Goal: Task Accomplishment & Management: Manage account settings

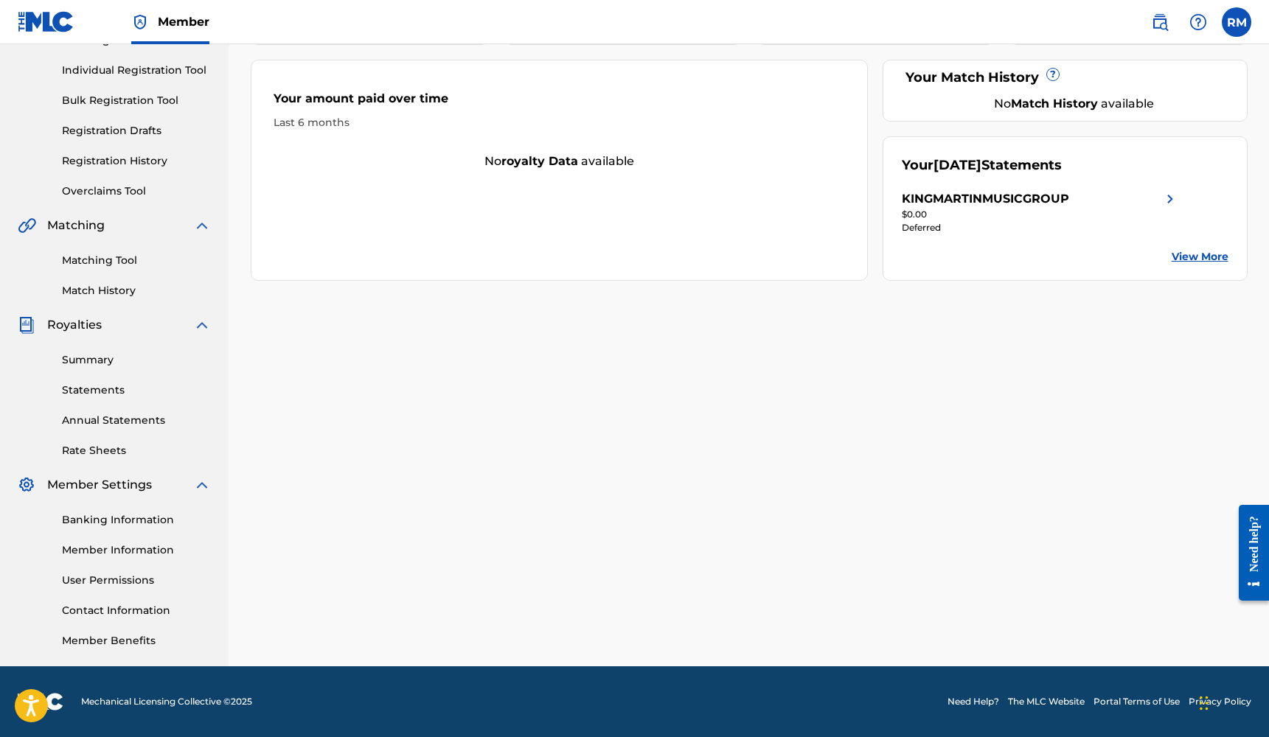
scroll to position [177, 0]
click at [104, 520] on link "Banking Information" at bounding box center [136, 519] width 149 height 15
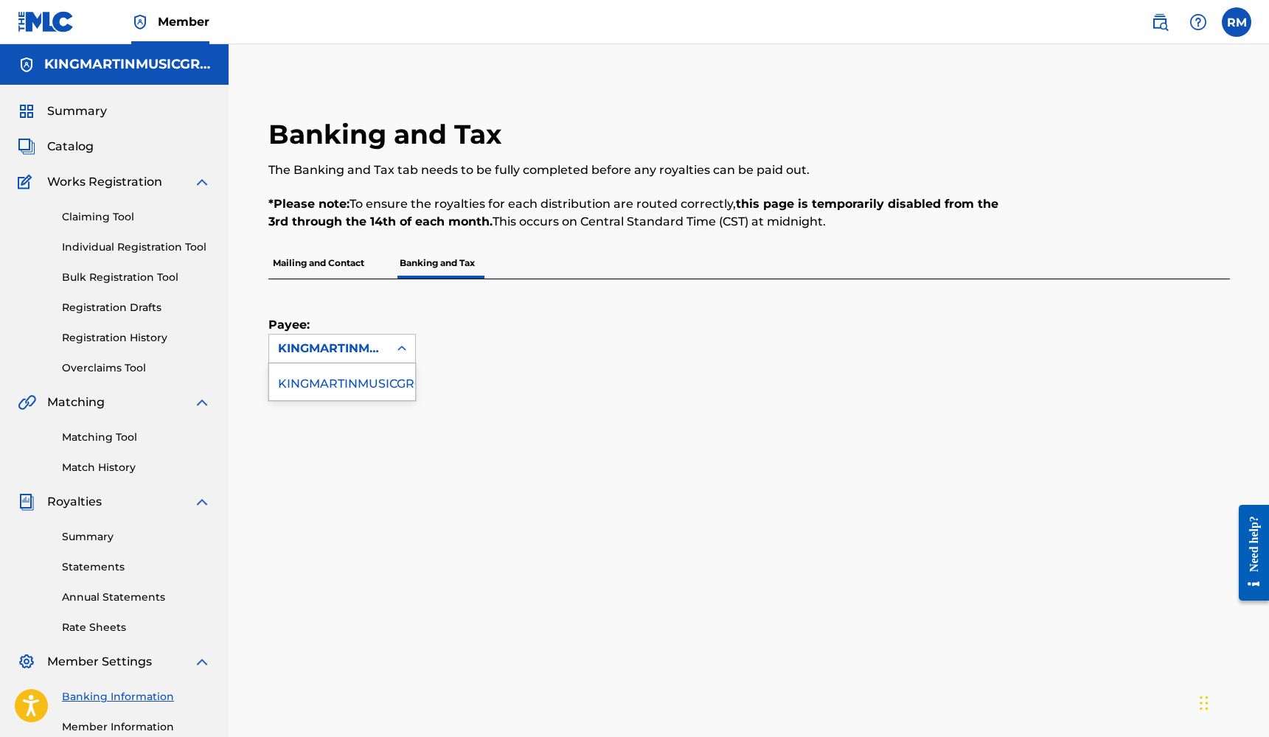
click at [395, 351] on icon at bounding box center [401, 348] width 15 height 15
click at [96, 112] on span "Summary" at bounding box center [77, 111] width 60 height 18
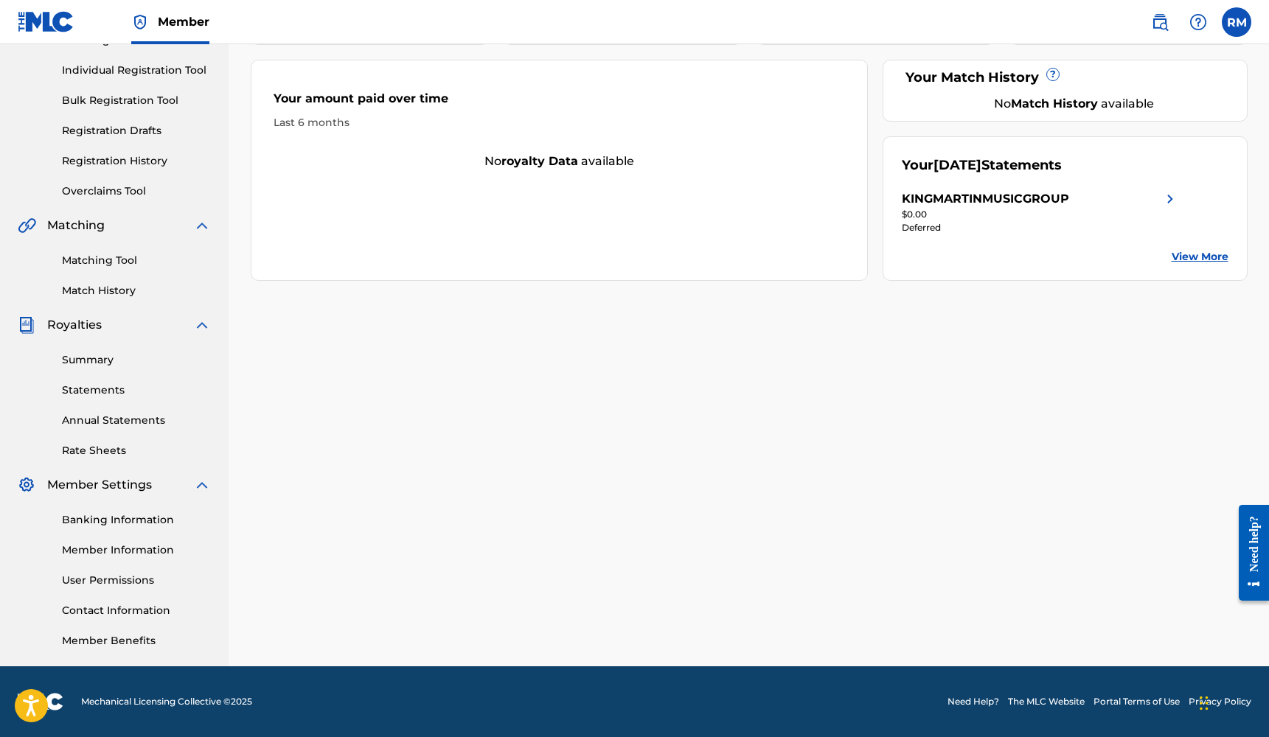
scroll to position [177, 0]
click at [128, 520] on link "Banking Information" at bounding box center [136, 519] width 149 height 15
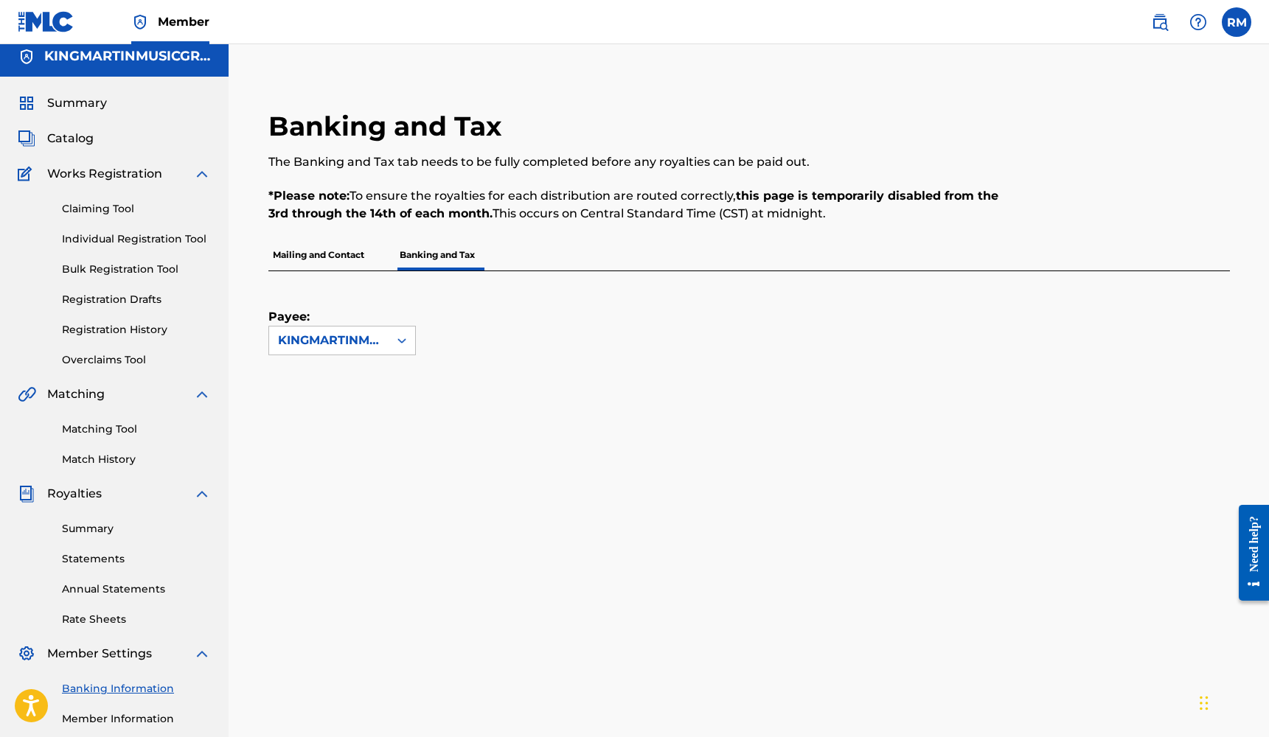
scroll to position [4, 0]
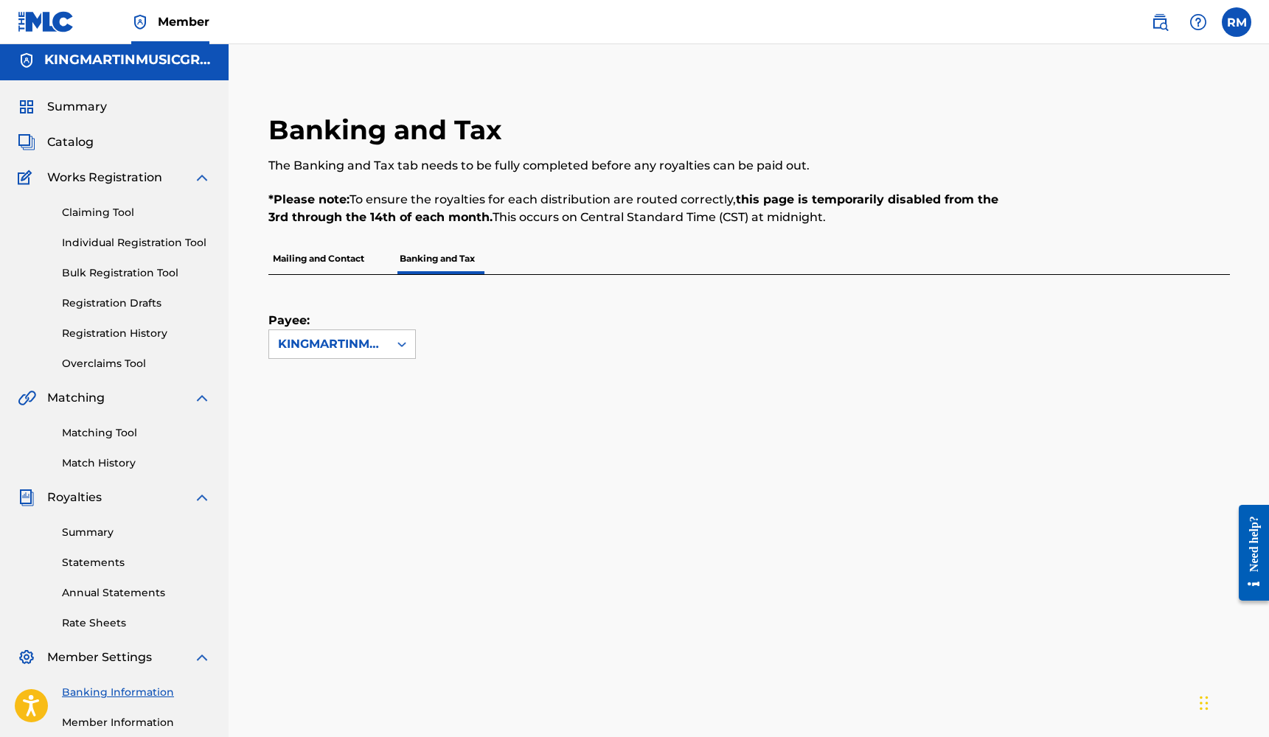
click at [323, 264] on p "Mailing and Contact" at bounding box center [318, 258] width 100 height 31
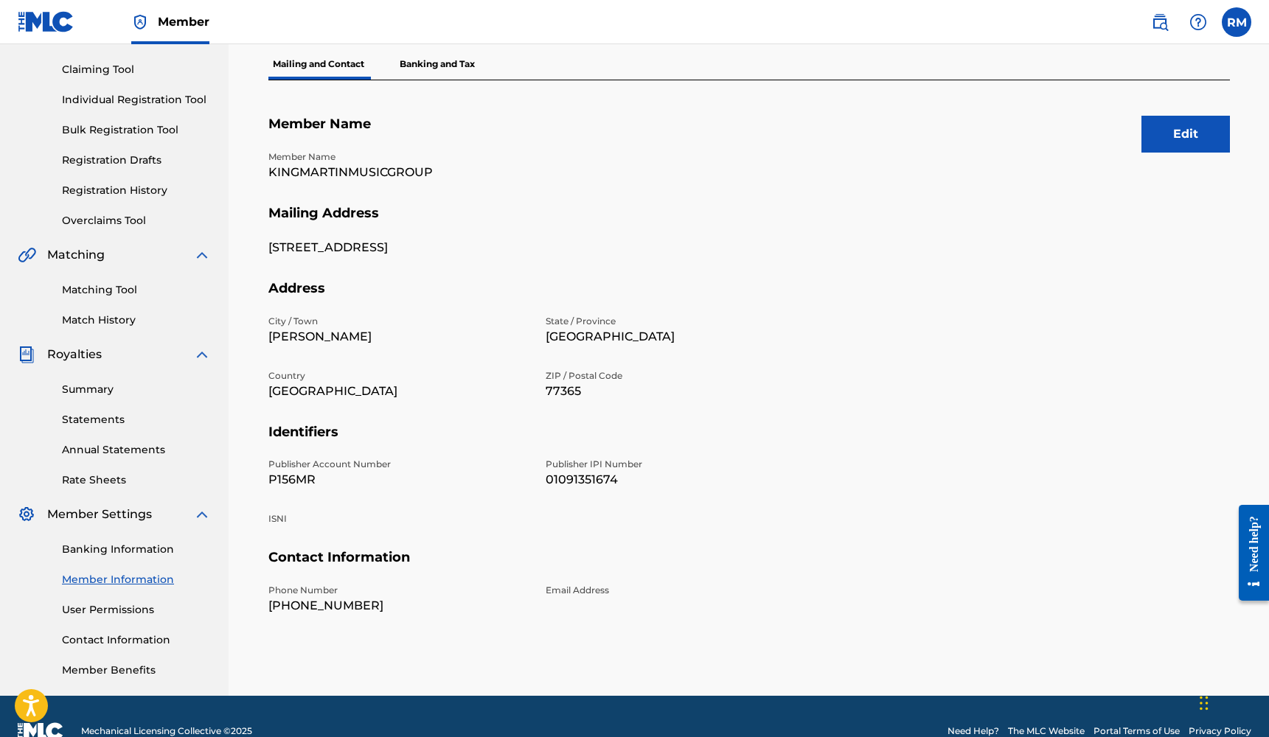
scroll to position [162, 0]
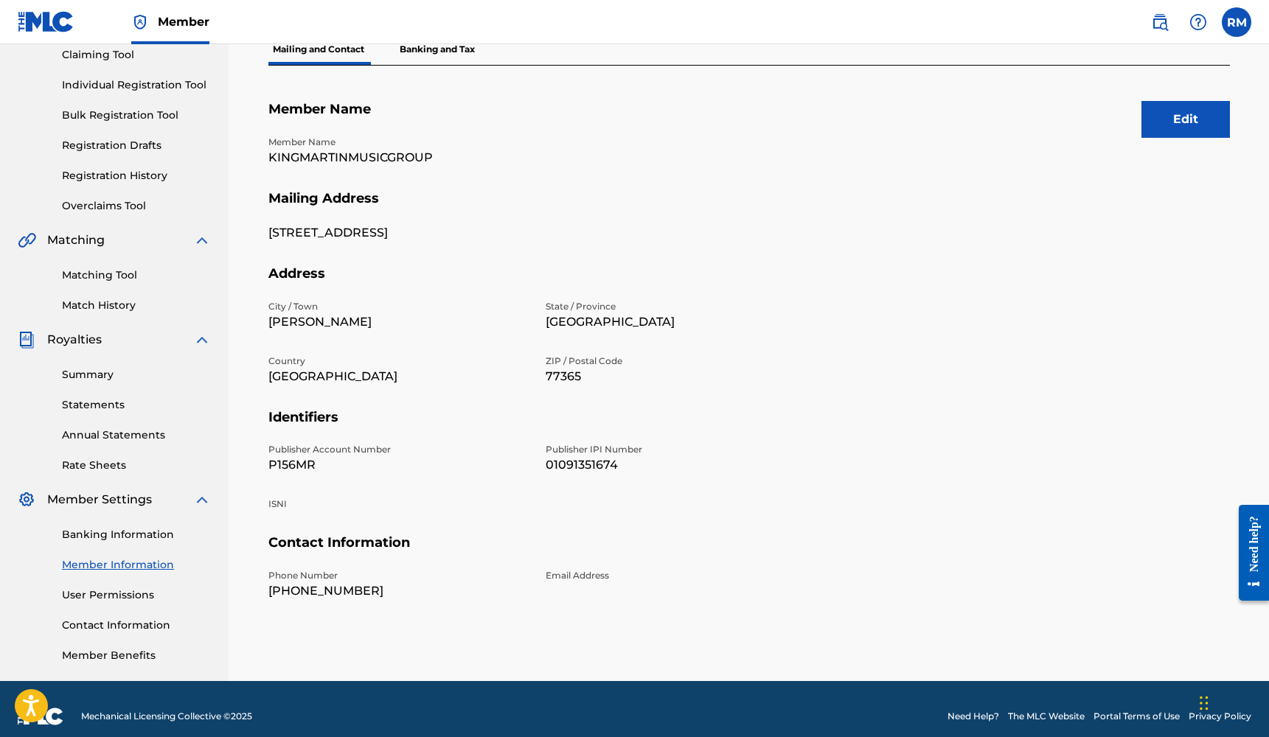
click at [1167, 128] on button "Edit" at bounding box center [1185, 119] width 88 height 37
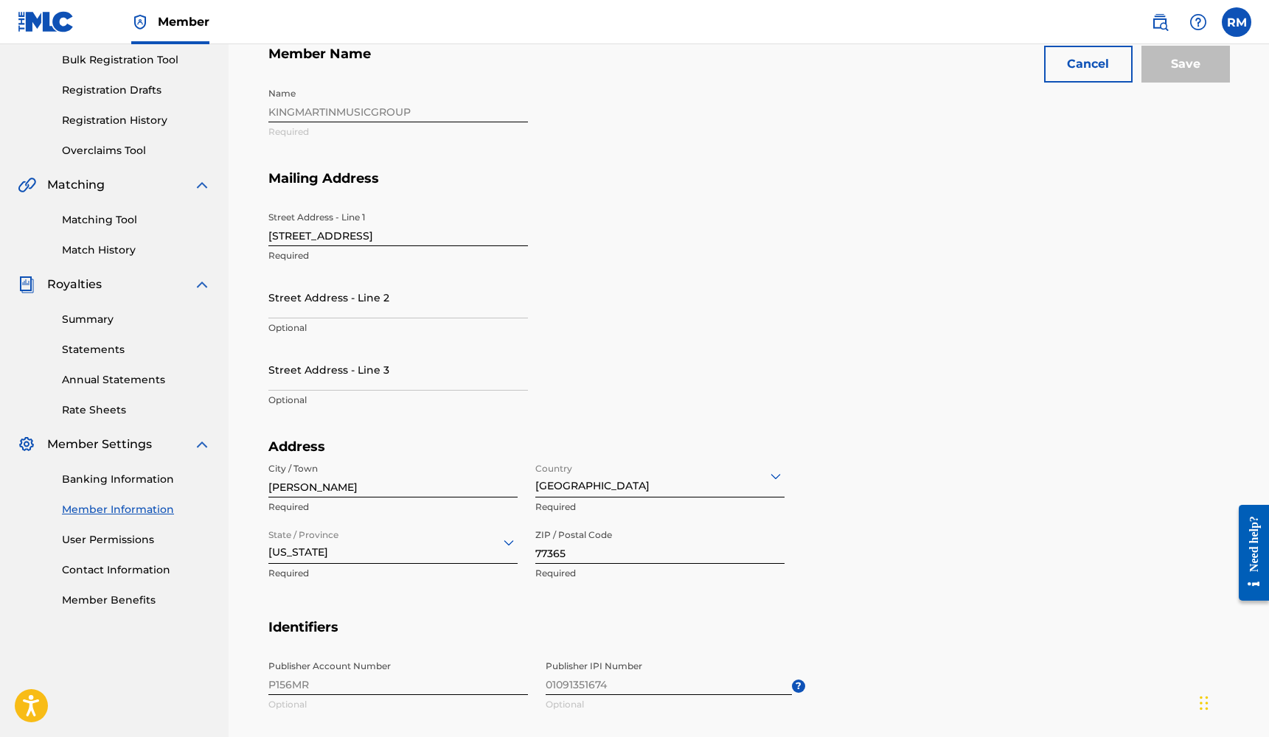
scroll to position [228, 0]
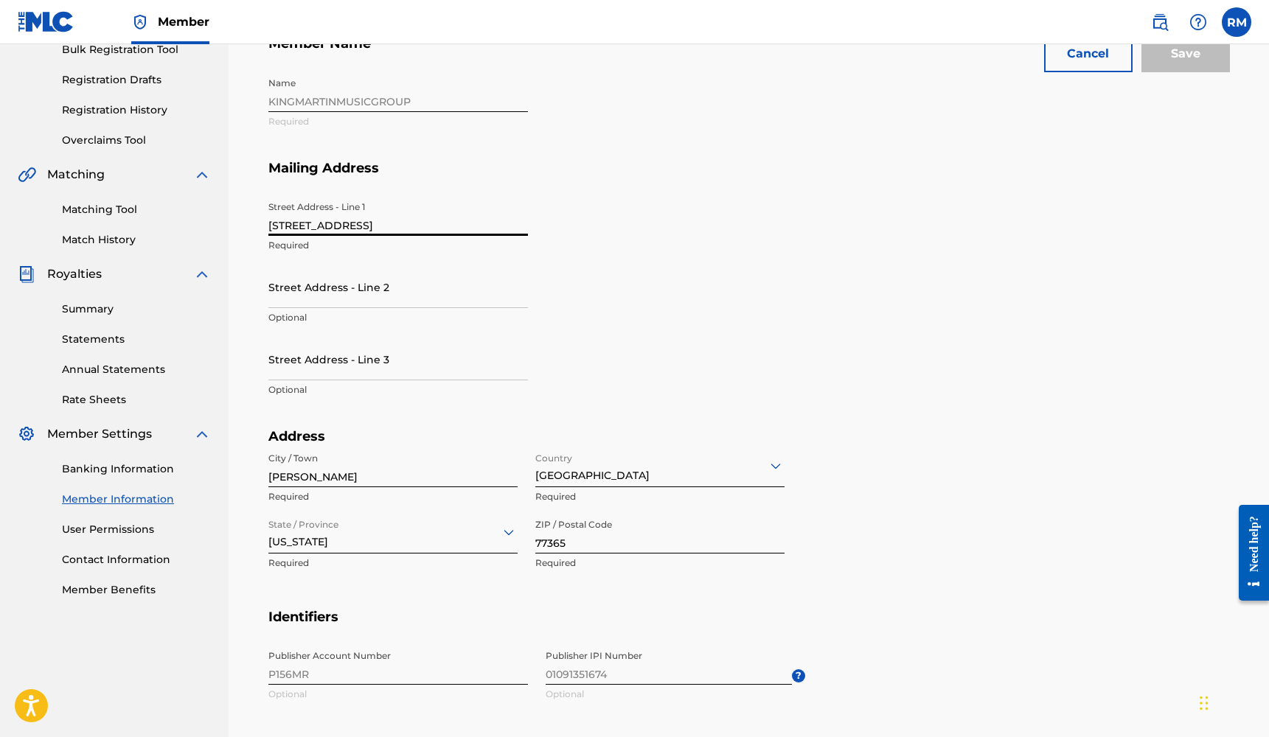
drag, startPoint x: 392, startPoint y: 231, endPoint x: 228, endPoint y: 229, distance: 164.4
type input "[STREET_ADDRESS]"
type input "Bld A Unit 208"
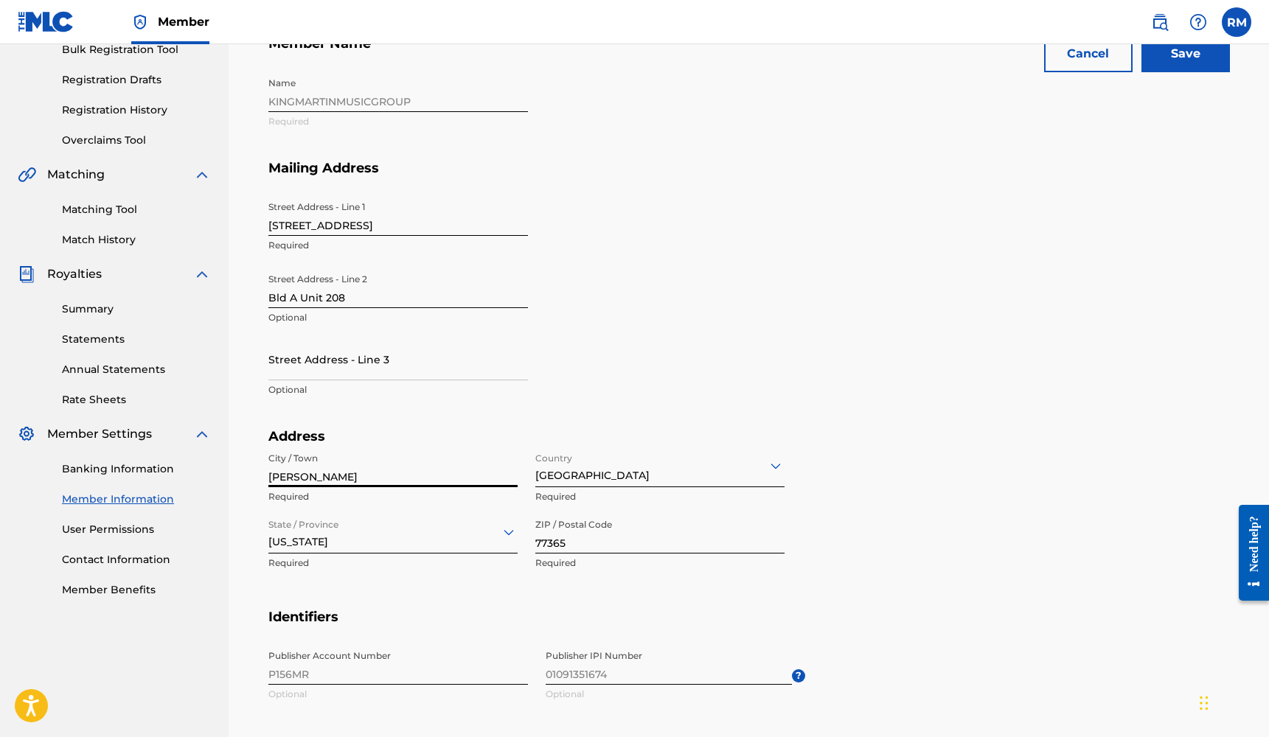
drag, startPoint x: 333, startPoint y: 482, endPoint x: 256, endPoint y: 478, distance: 76.8
type input "[GEOGRAPHIC_DATA]"
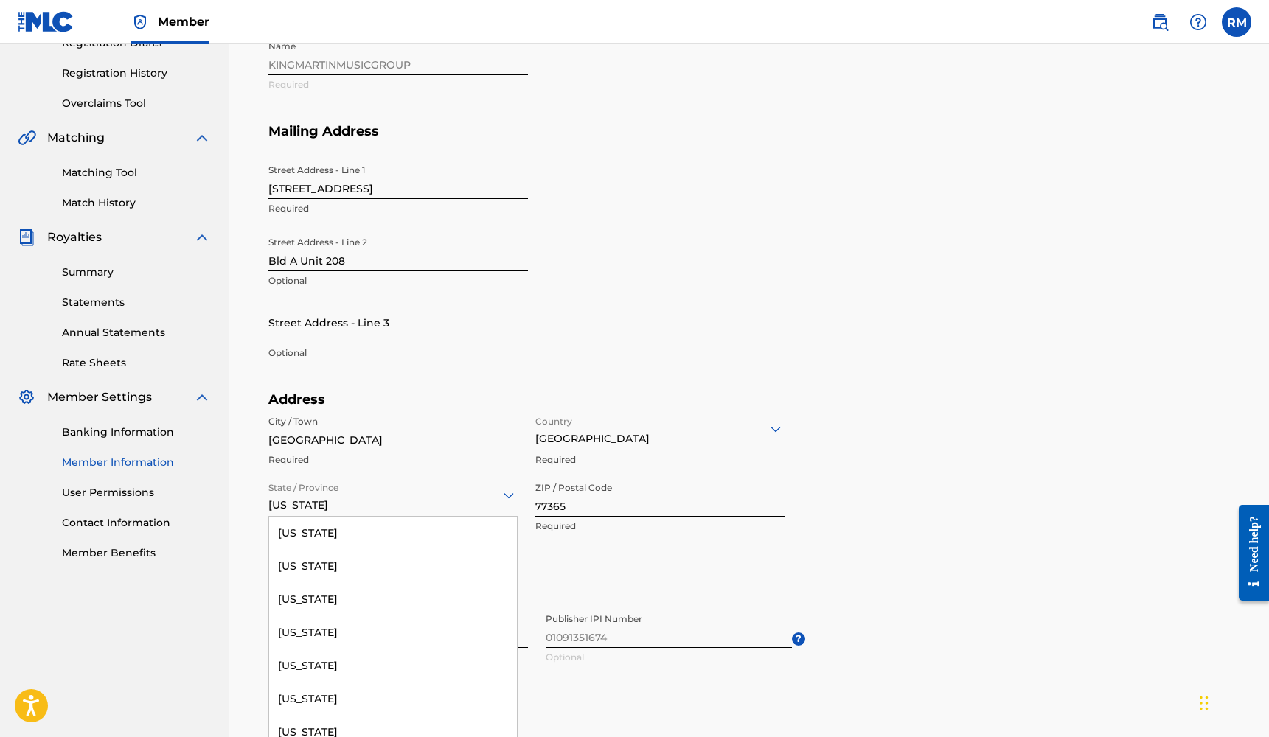
scroll to position [1416, 0]
drag, startPoint x: 355, startPoint y: 537, endPoint x: 332, endPoint y: 706, distance: 170.4
click at [332, 517] on div "[US_STATE] selected, 49 of 57. 57 results available. Use Up and Down to choose …" at bounding box center [392, 496] width 249 height 42
click at [307, 657] on div "[US_STATE]" at bounding box center [393, 663] width 248 height 33
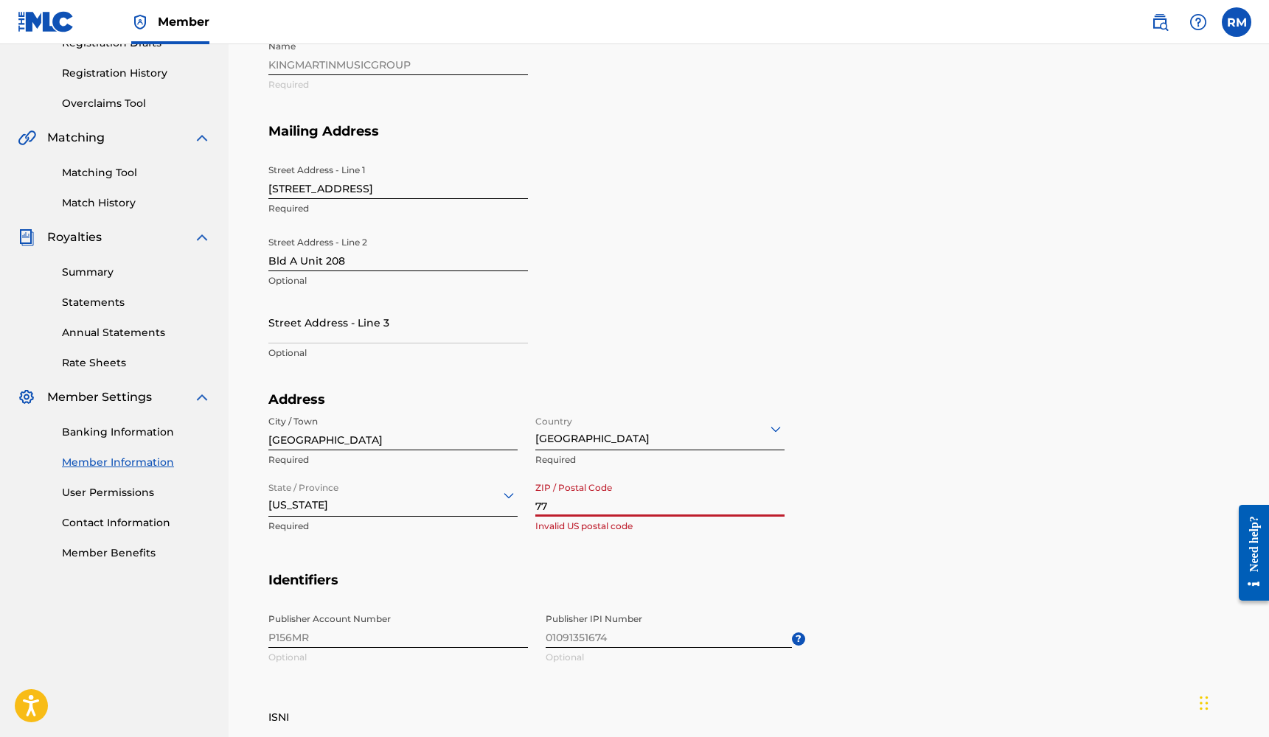
type input "7"
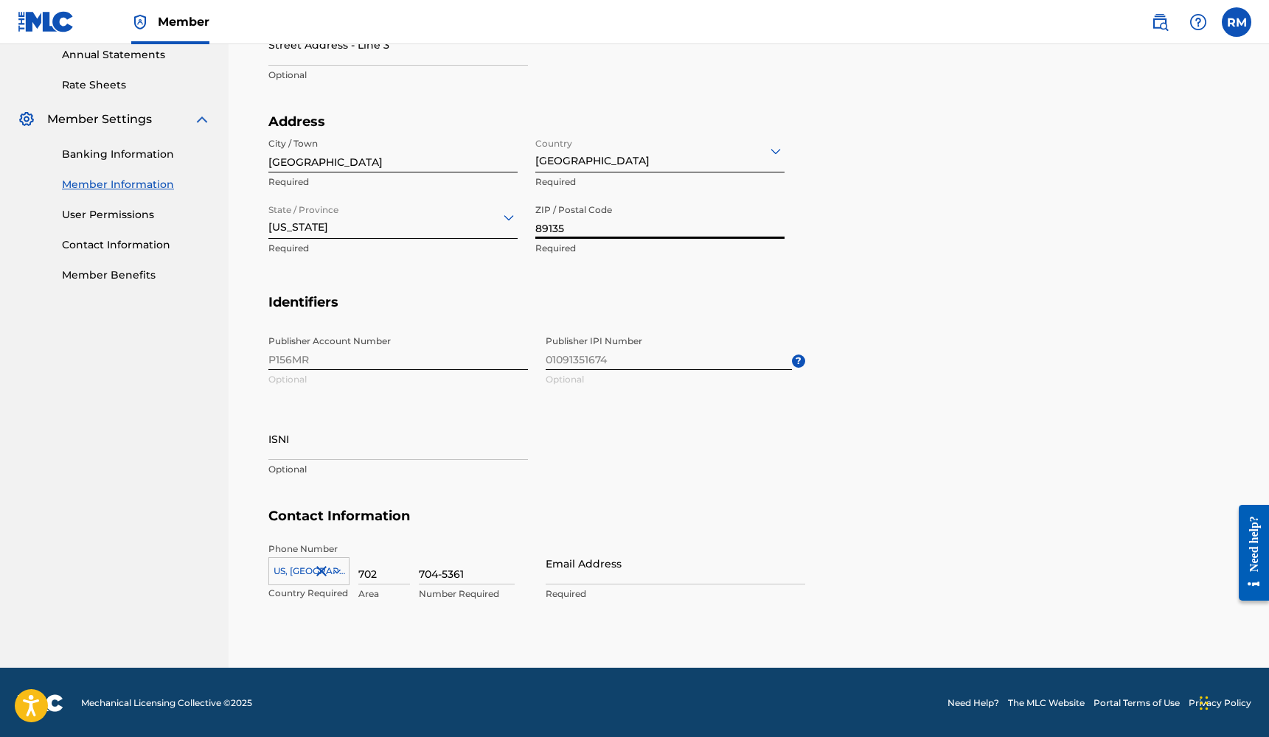
scroll to position [542, 0]
type input "89135"
click at [543, 565] on div "Phone Number [GEOGRAPHIC_DATA], [GEOGRAPHIC_DATA] +1 Country Required 702 Area …" at bounding box center [536, 588] width 537 height 90
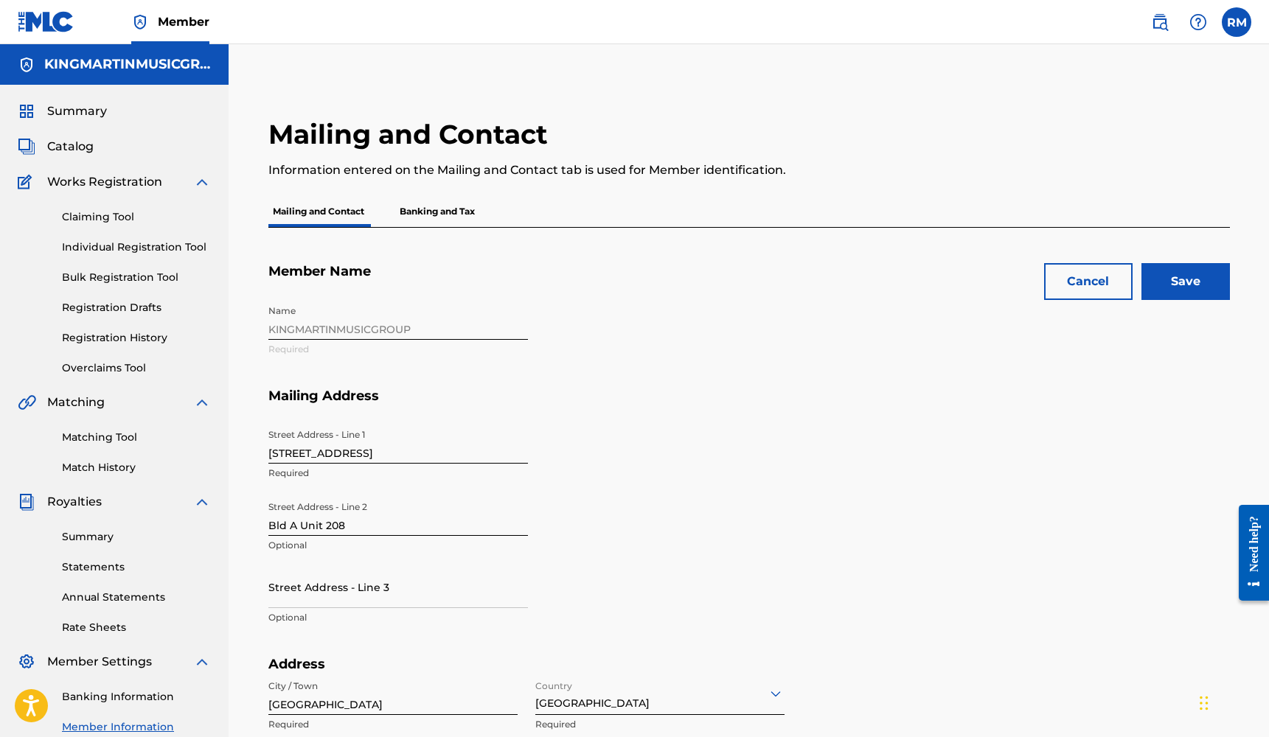
scroll to position [0, 0]
type input "[EMAIL_ADDRESS][DOMAIN_NAME]"
click at [1211, 270] on input "Save" at bounding box center [1185, 281] width 88 height 37
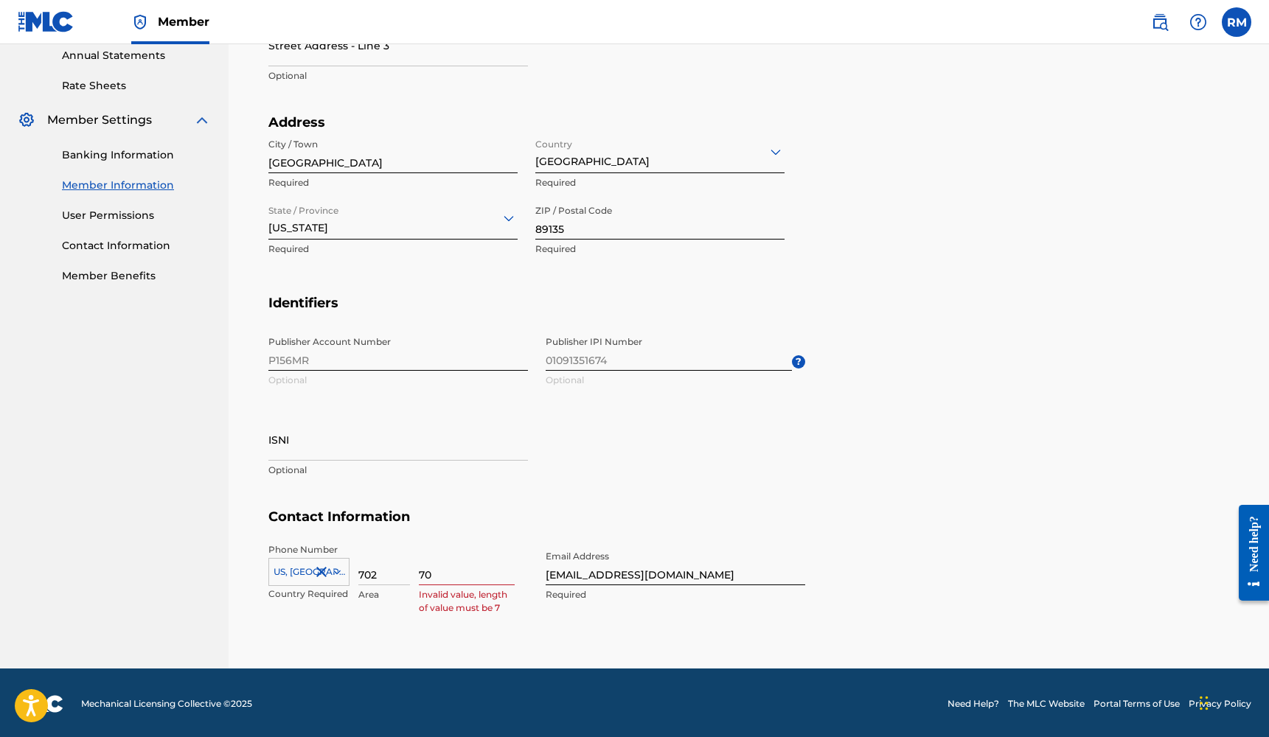
type input "7"
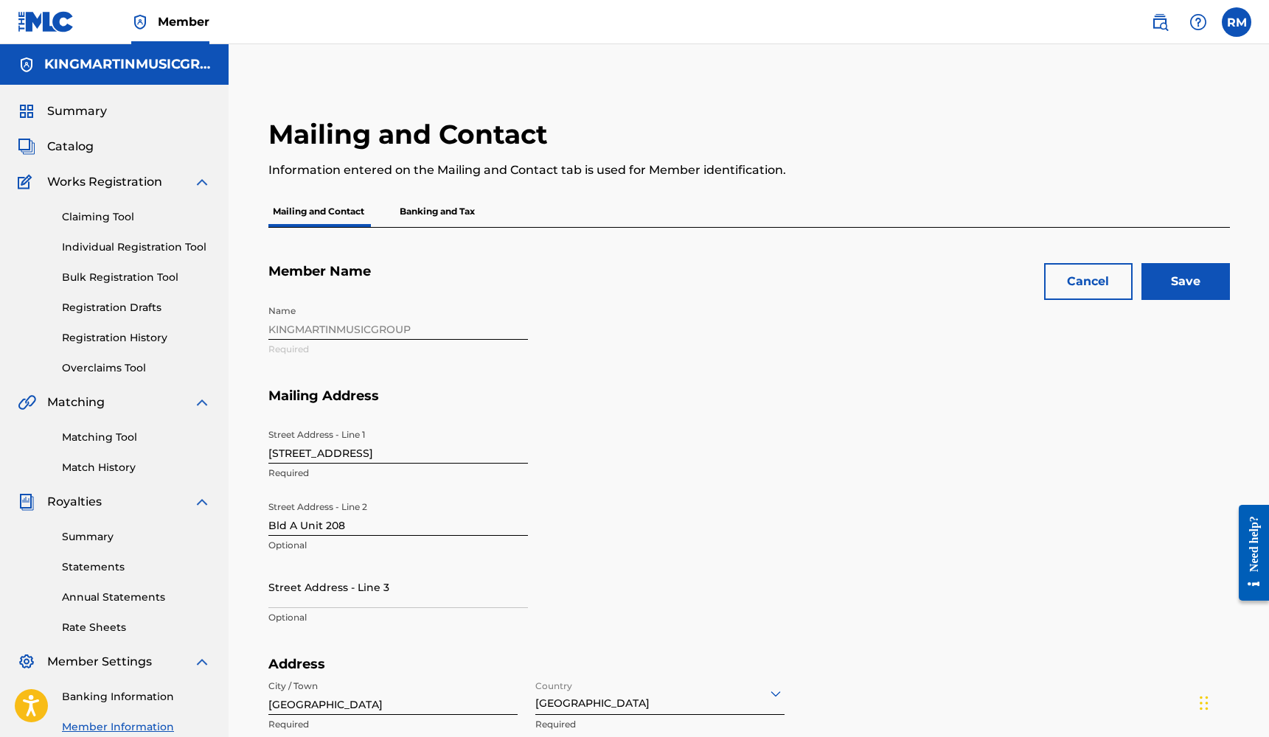
scroll to position [0, 0]
type input "7045361"
click at [1189, 290] on input "Save" at bounding box center [1185, 281] width 88 height 37
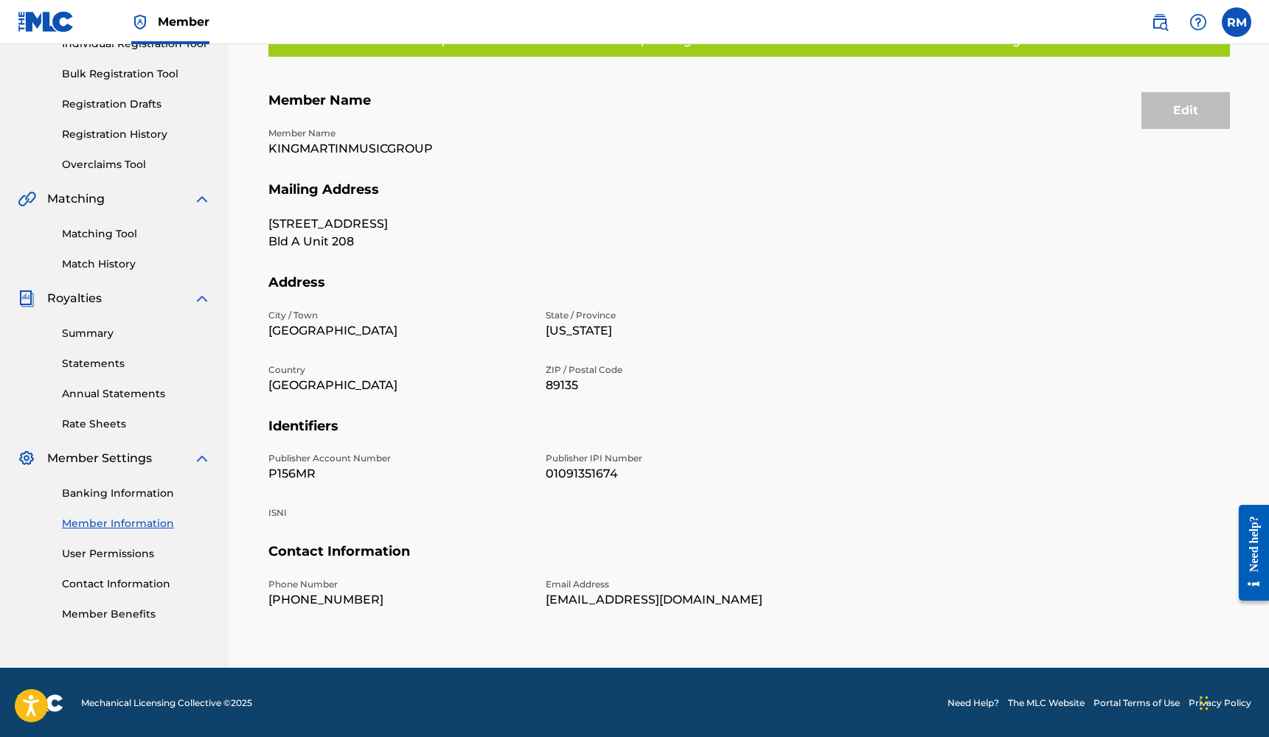
scroll to position [203, 0]
click at [136, 587] on link "Contact Information" at bounding box center [136, 584] width 149 height 15
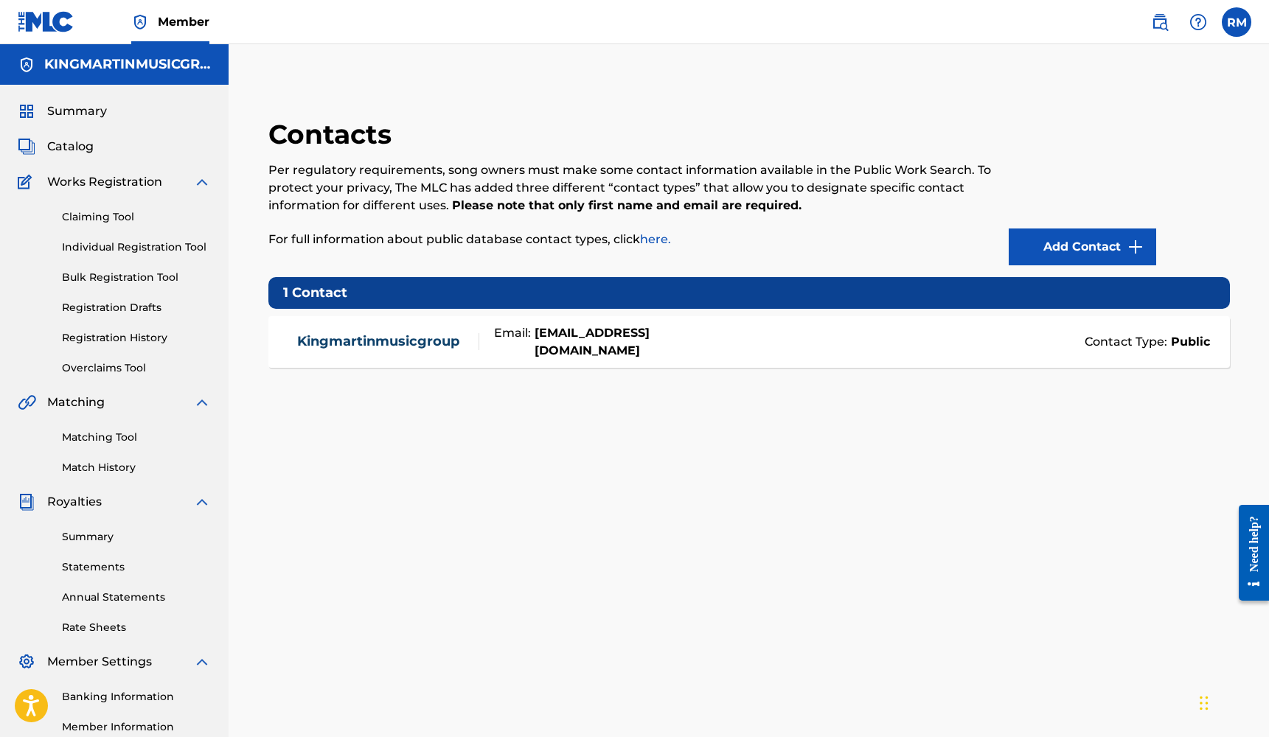
click at [1045, 252] on link "Add Contact" at bounding box center [1082, 247] width 147 height 37
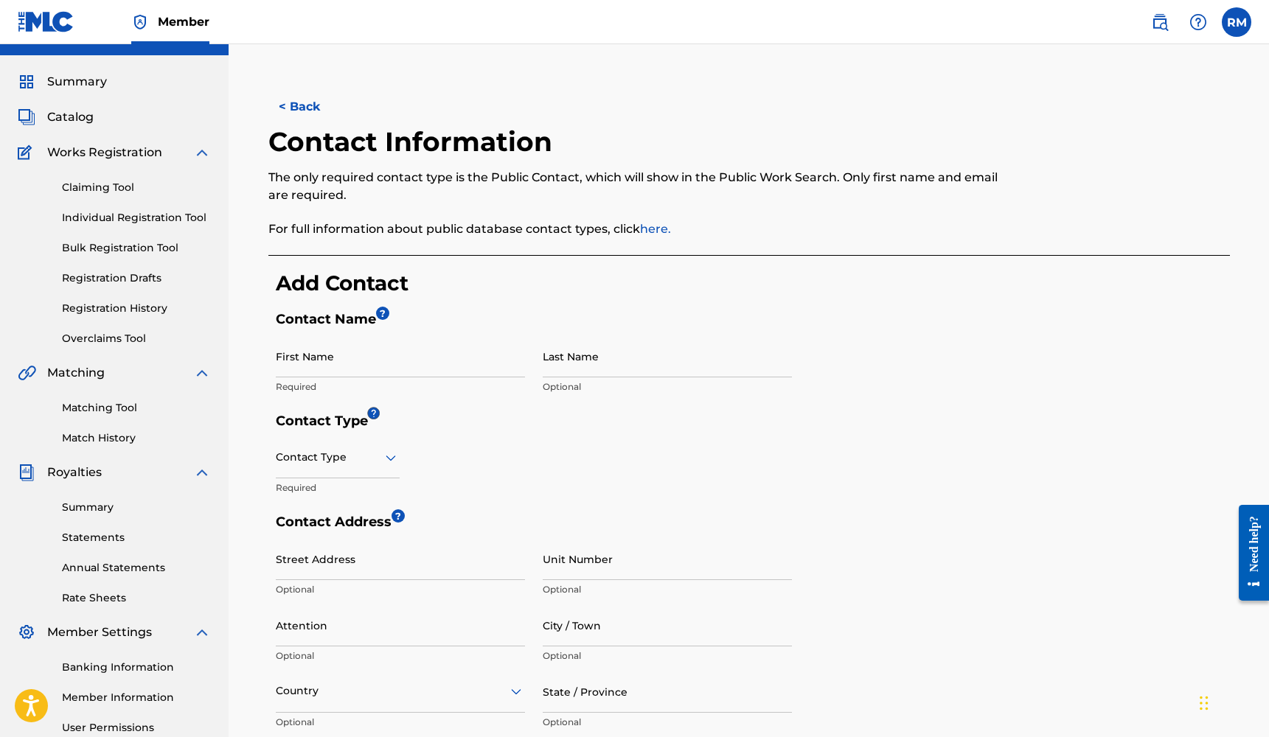
scroll to position [27, 0]
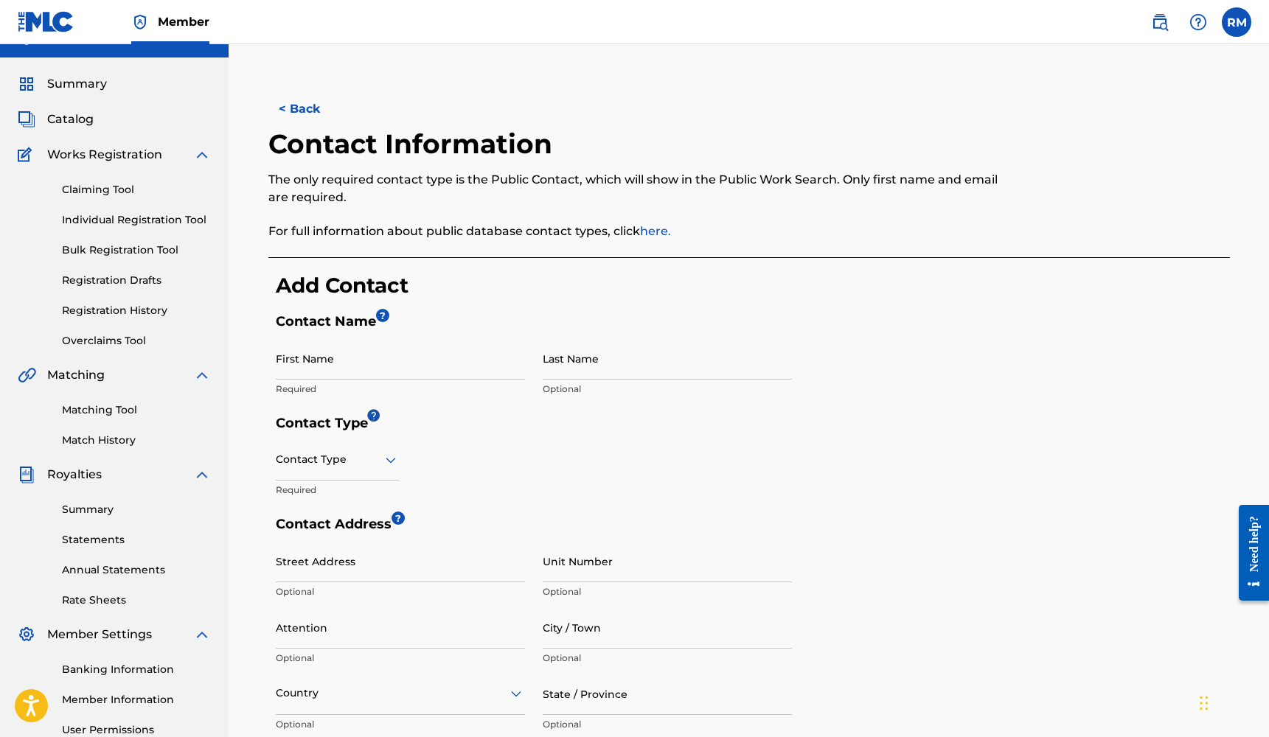
click at [301, 111] on button "< Back" at bounding box center [312, 109] width 88 height 37
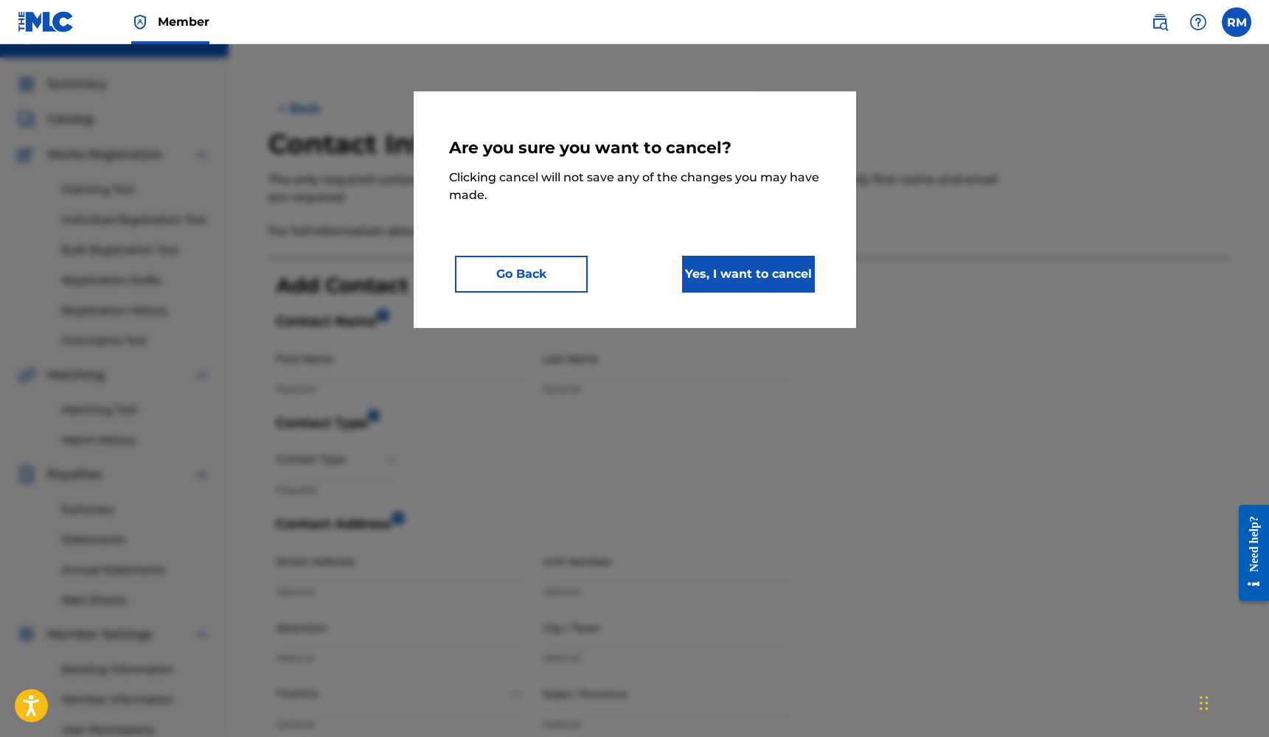
click at [526, 288] on button "Go Back" at bounding box center [521, 274] width 133 height 37
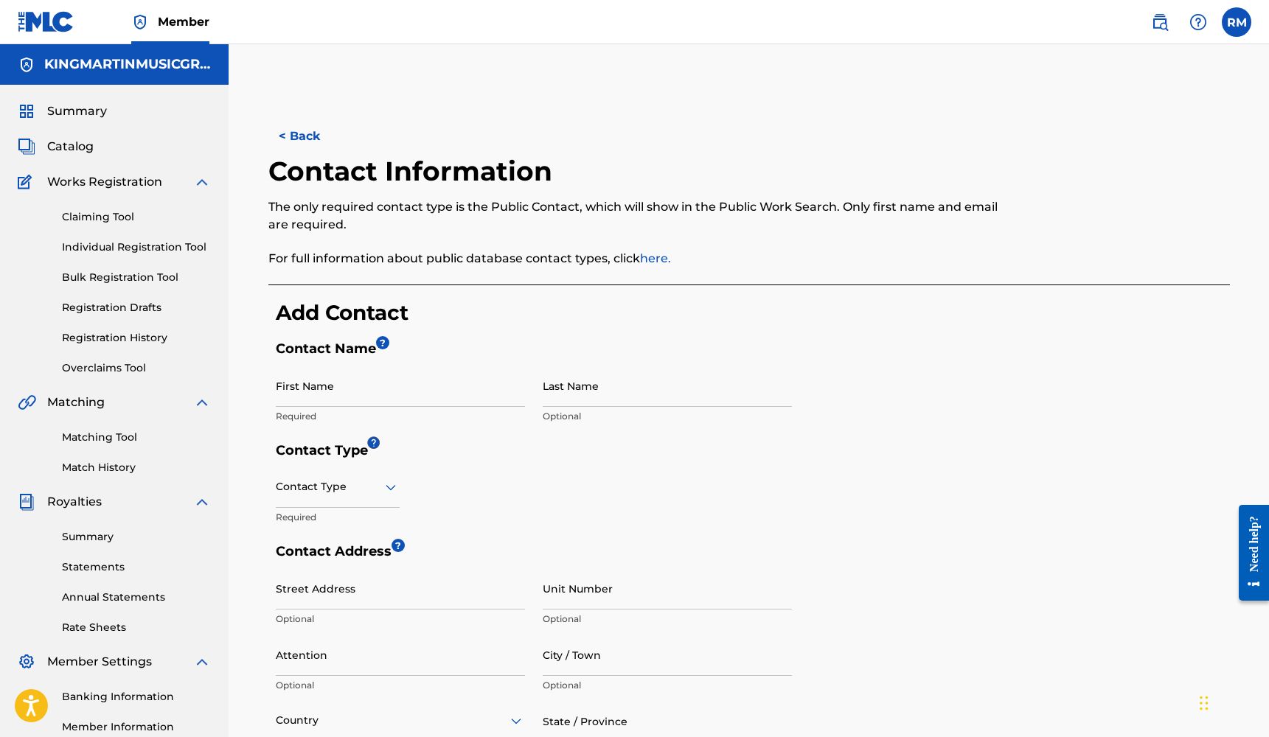
scroll to position [0, 0]
type input "[PERSON_NAME]"
click at [387, 490] on icon at bounding box center [391, 487] width 18 height 18
click at [332, 528] on div "Public" at bounding box center [337, 524] width 122 height 33
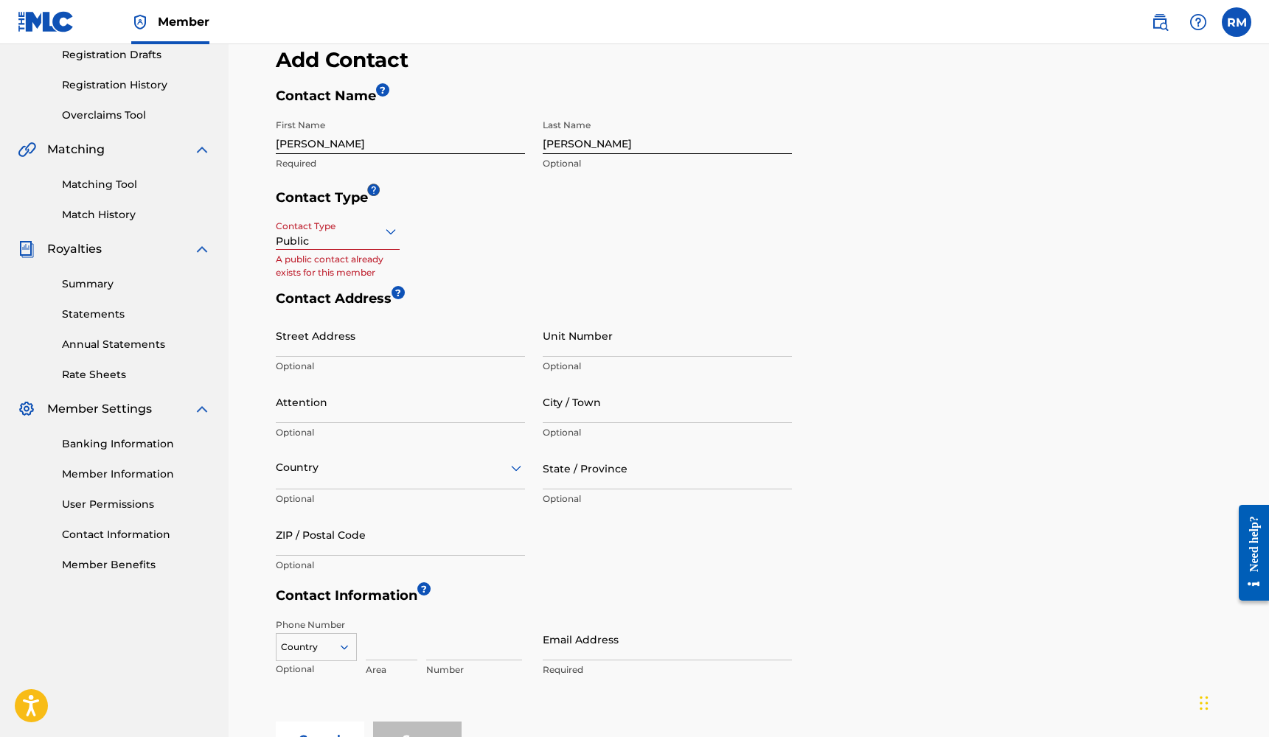
scroll to position [254, 0]
click at [384, 240] on icon at bounding box center [391, 231] width 18 height 18
click at [359, 300] on div "Finance" at bounding box center [337, 298] width 122 height 33
type input "[STREET_ADDRESS]"
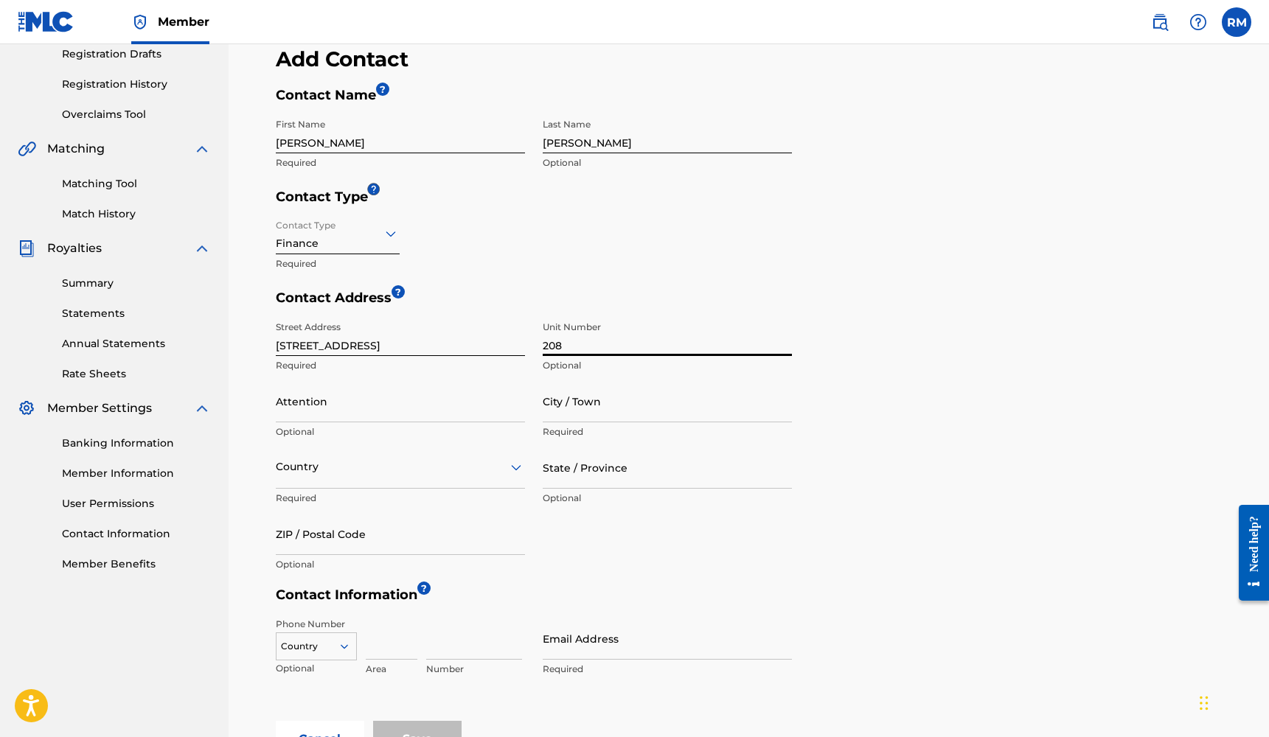
type input "208"
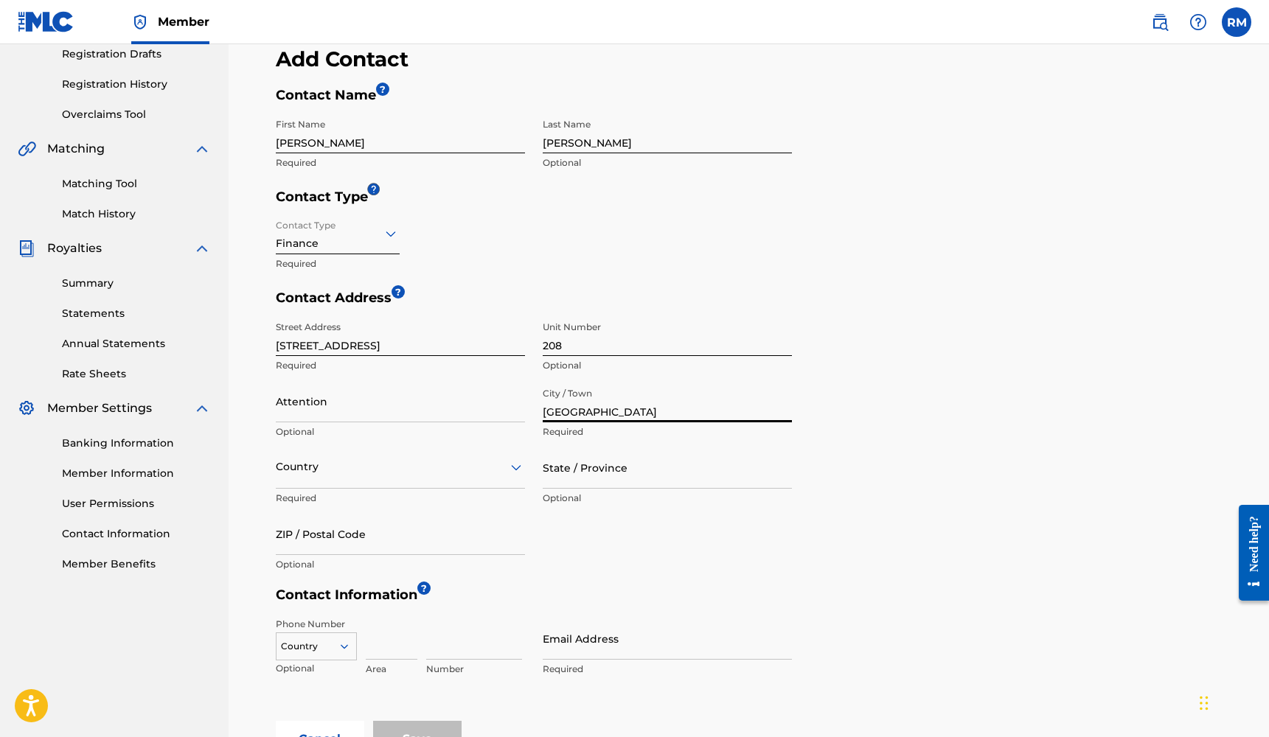
type input "[GEOGRAPHIC_DATA]"
click at [366, 464] on div at bounding box center [400, 467] width 249 height 18
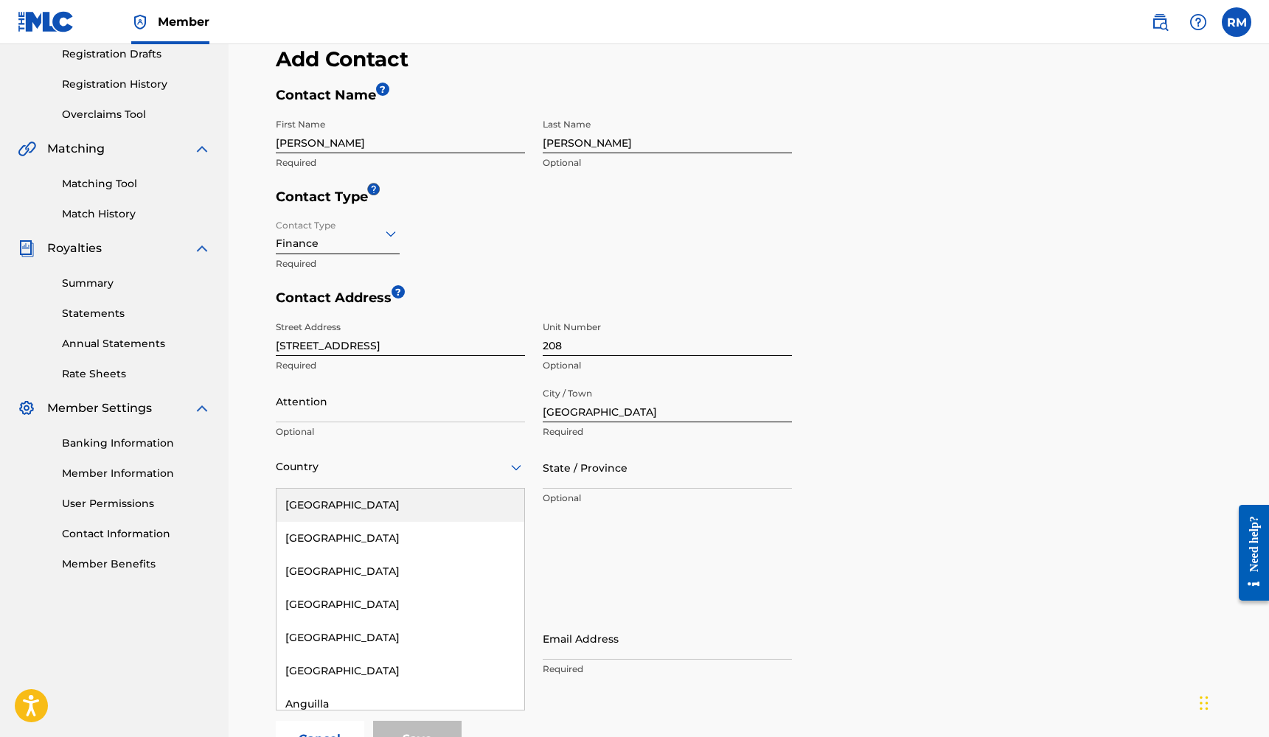
click at [339, 515] on div "[GEOGRAPHIC_DATA]" at bounding box center [400, 505] width 248 height 33
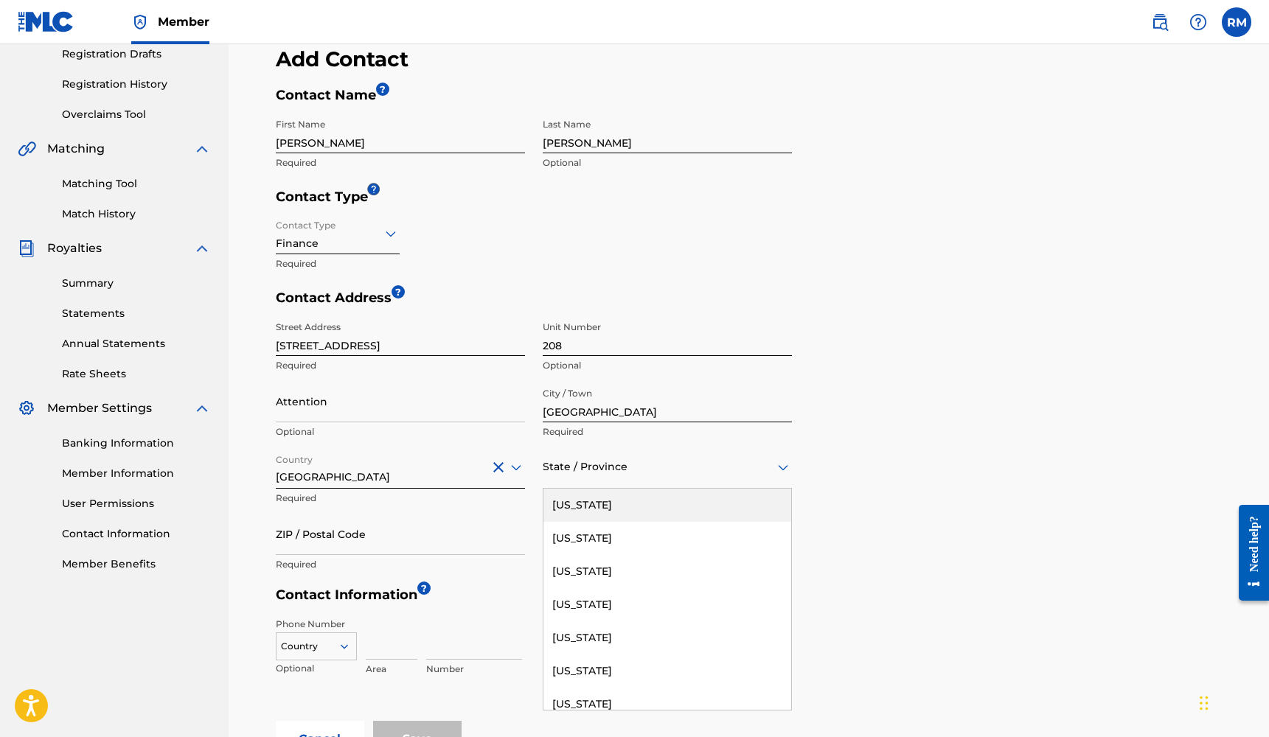
click at [563, 463] on div at bounding box center [667, 467] width 249 height 18
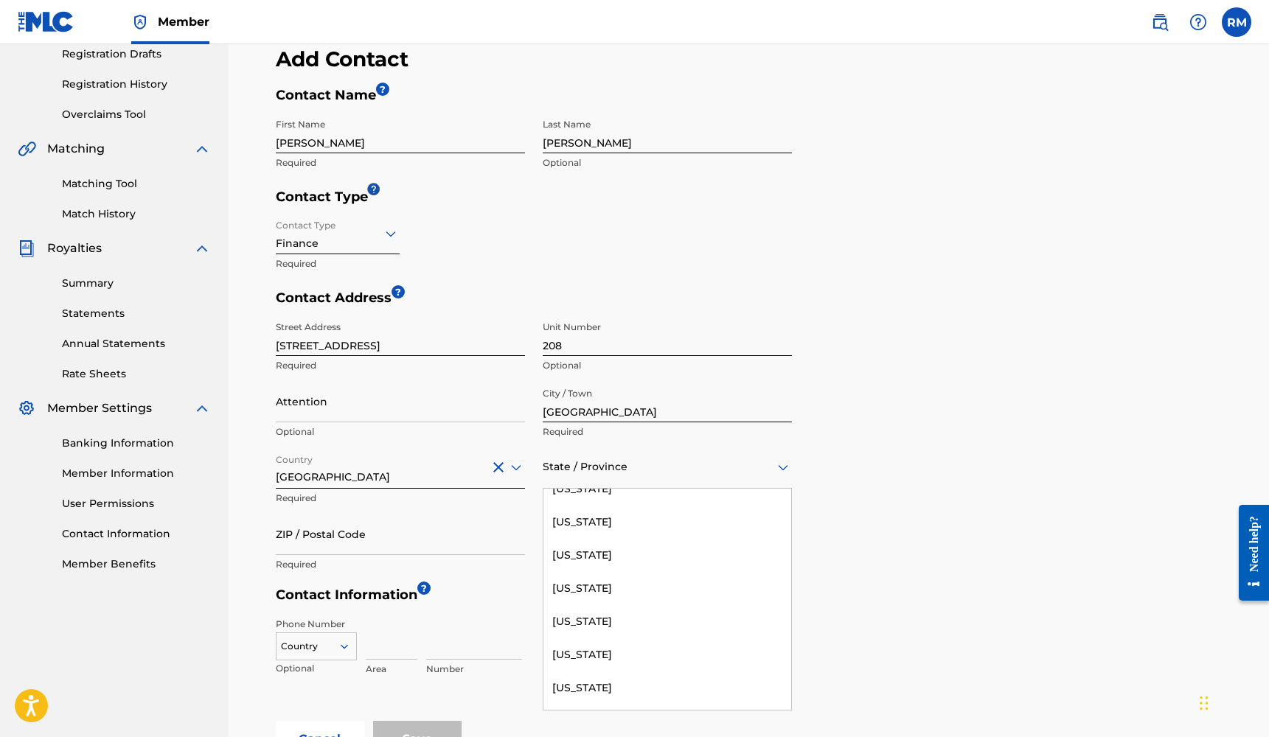
scroll to position [897, 0]
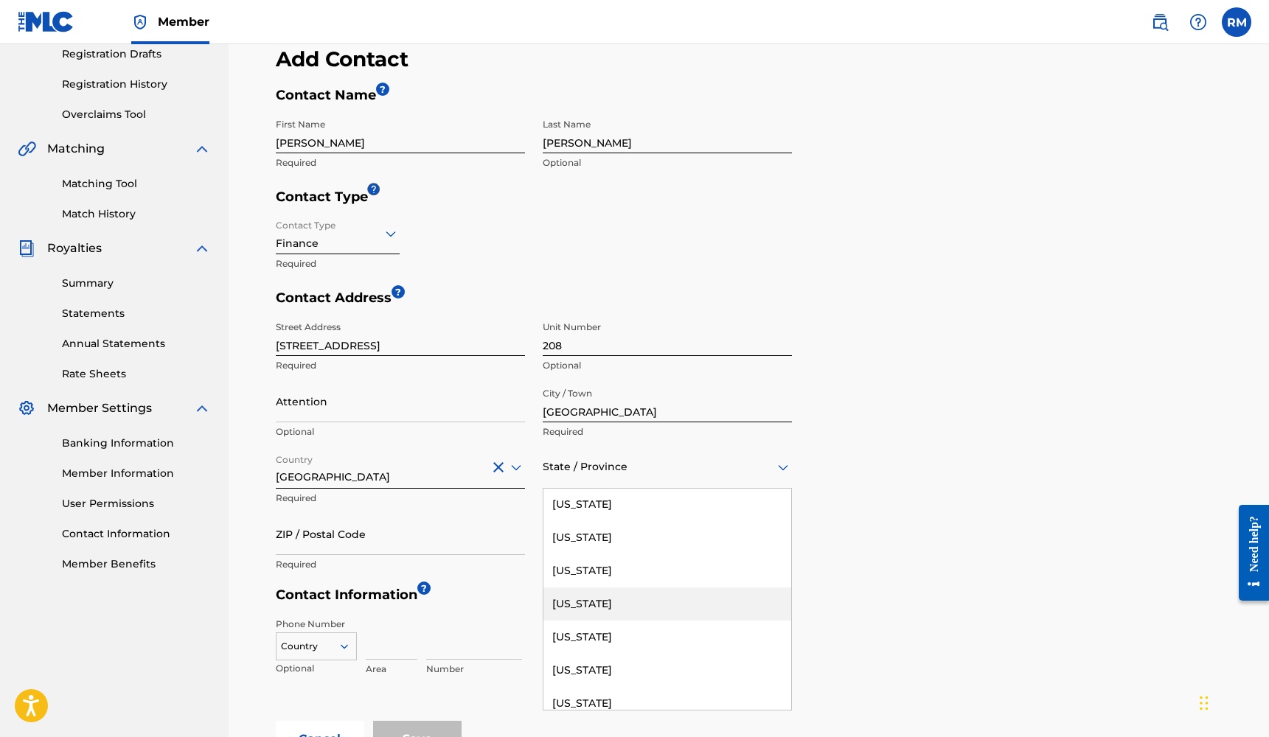
click at [577, 600] on div "[US_STATE]" at bounding box center [667, 604] width 248 height 33
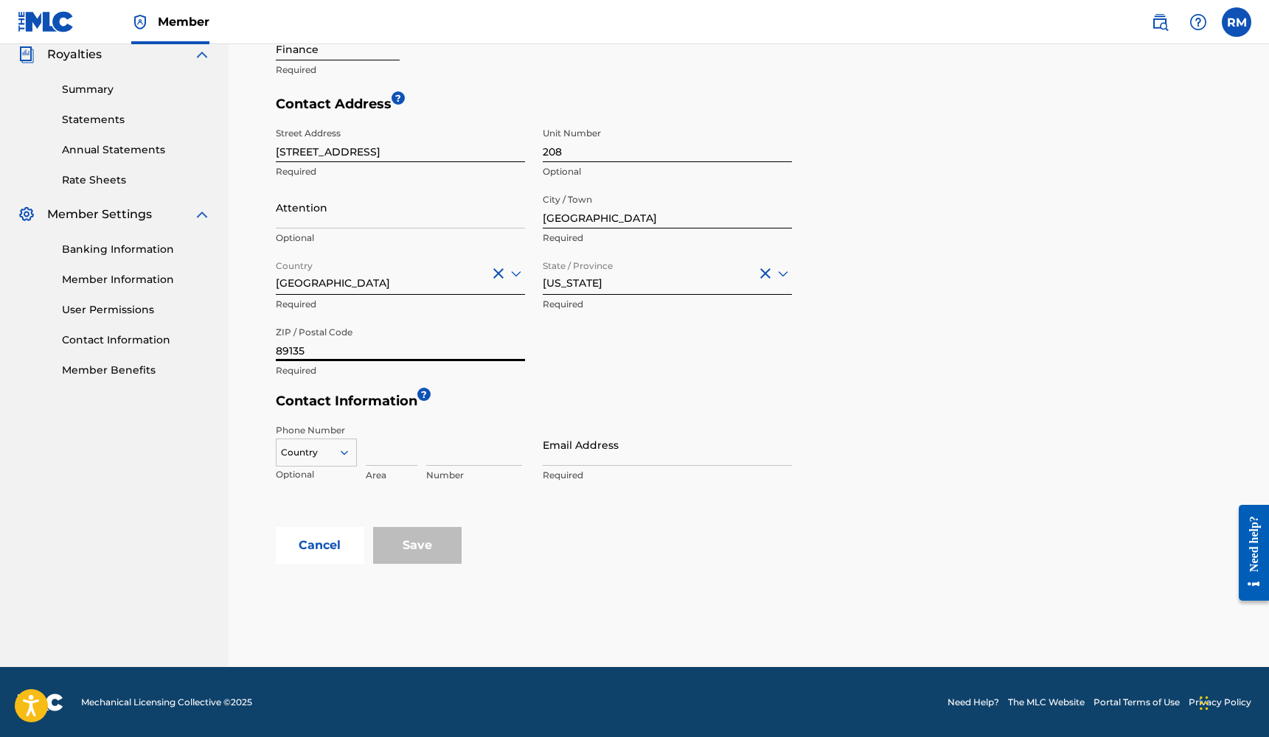
scroll to position [447, 0]
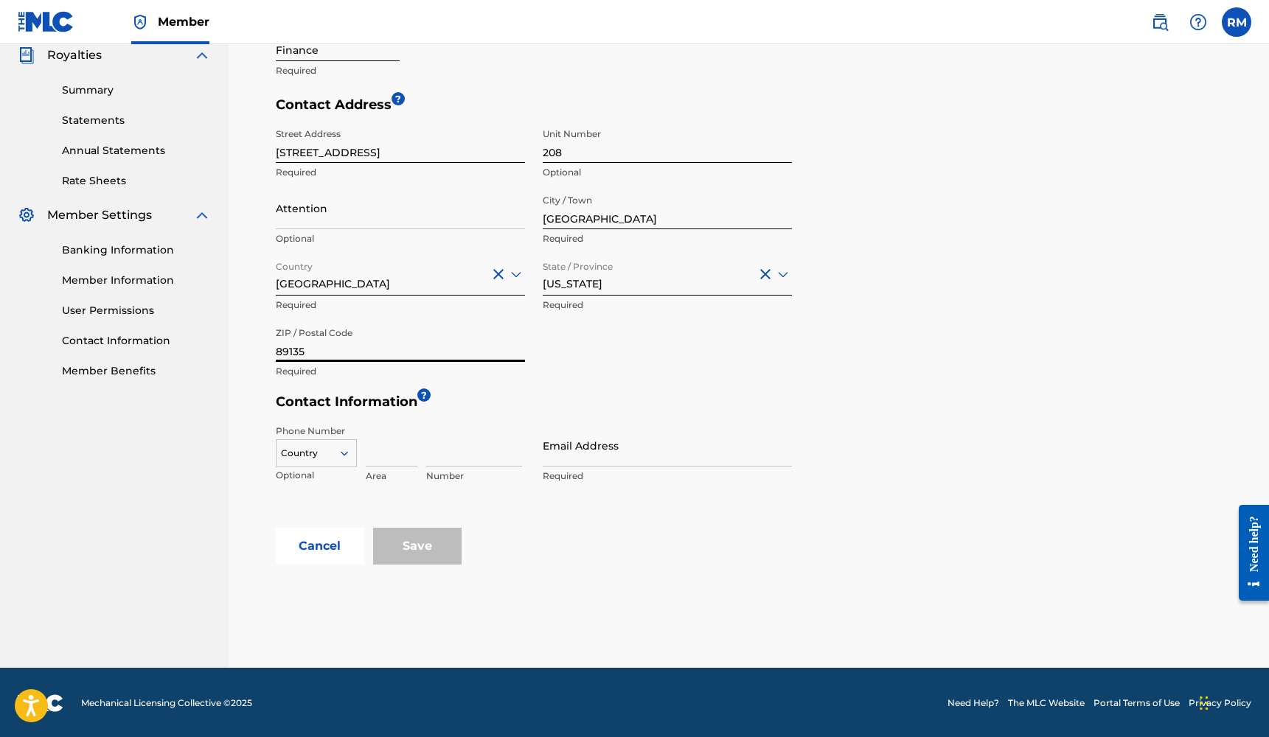
type input "89135"
click at [339, 449] on icon at bounding box center [344, 453] width 13 height 13
click at [317, 473] on div "US, [GEOGRAPHIC_DATA] +1" at bounding box center [316, 491] width 80 height 58
click at [391, 444] on input at bounding box center [392, 446] width 52 height 42
type input "702"
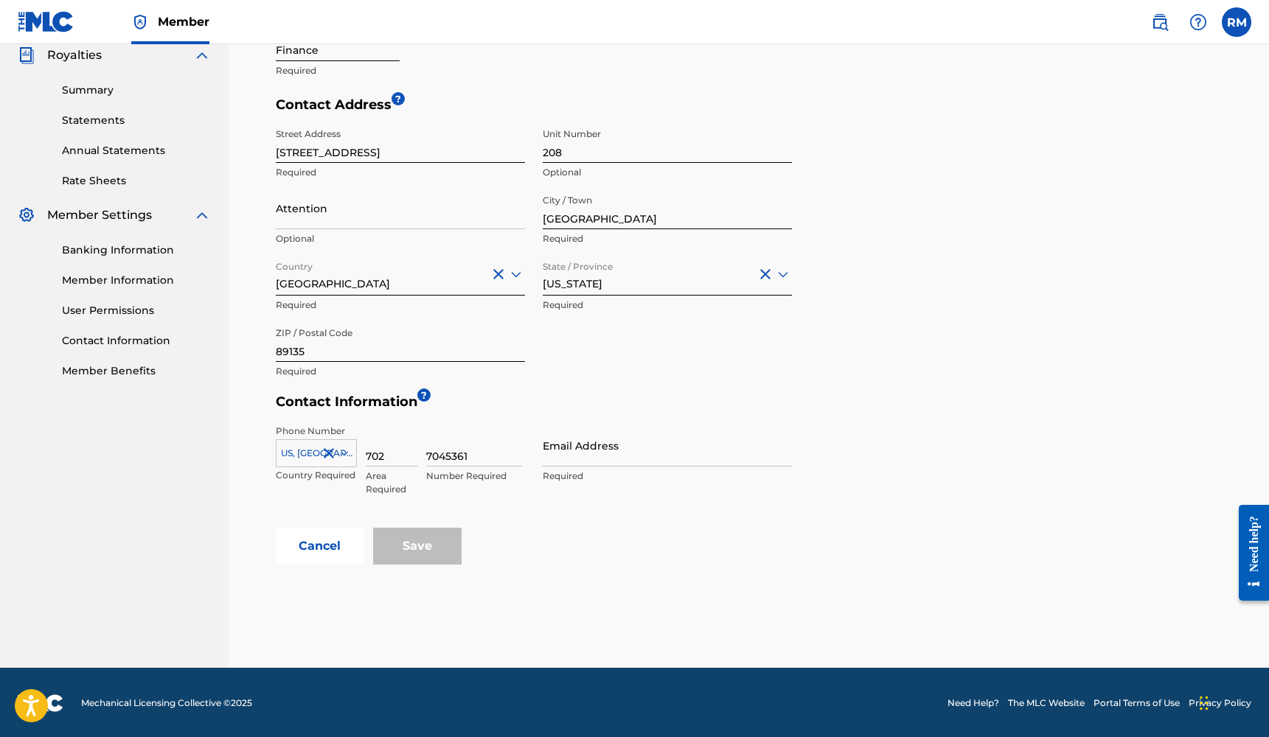
type input "7045361"
type input "[EMAIL_ADDRESS][DOMAIN_NAME]"
click at [434, 537] on input "Save" at bounding box center [417, 546] width 88 height 37
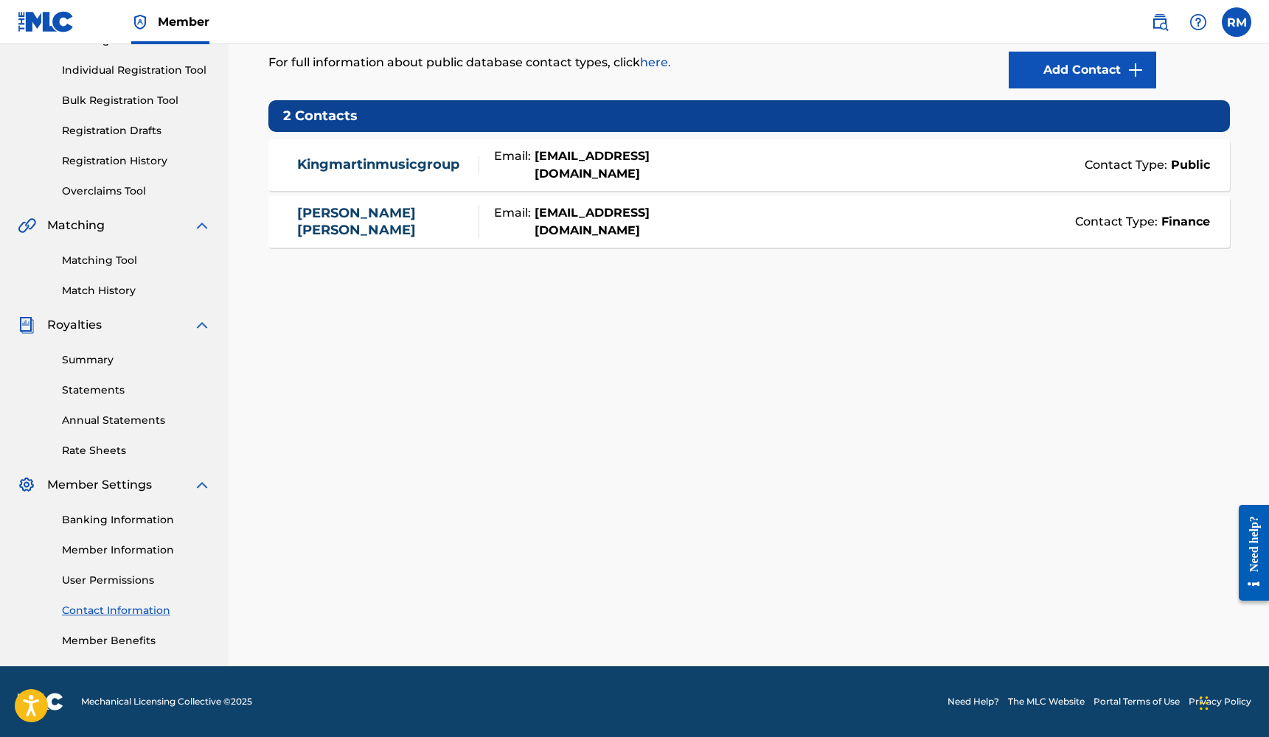
scroll to position [177, 0]
click at [142, 549] on link "Member Information" at bounding box center [136, 550] width 149 height 15
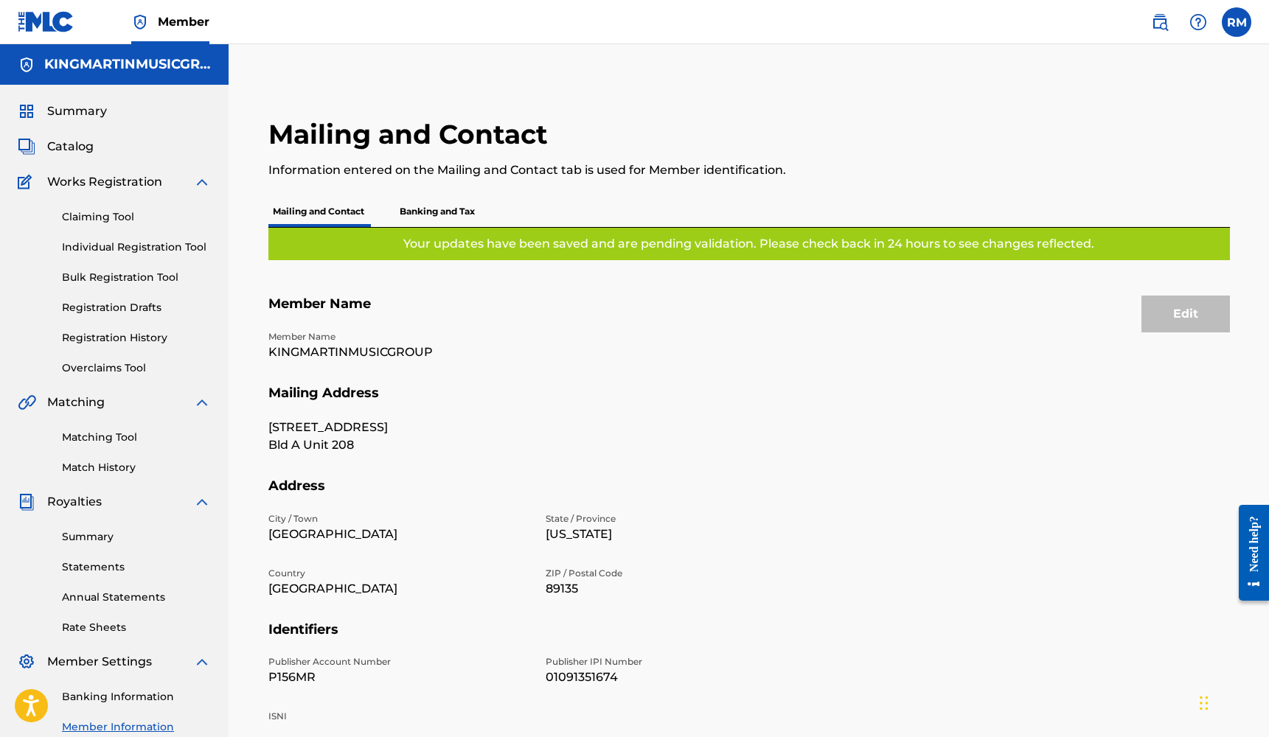
scroll to position [11, 0]
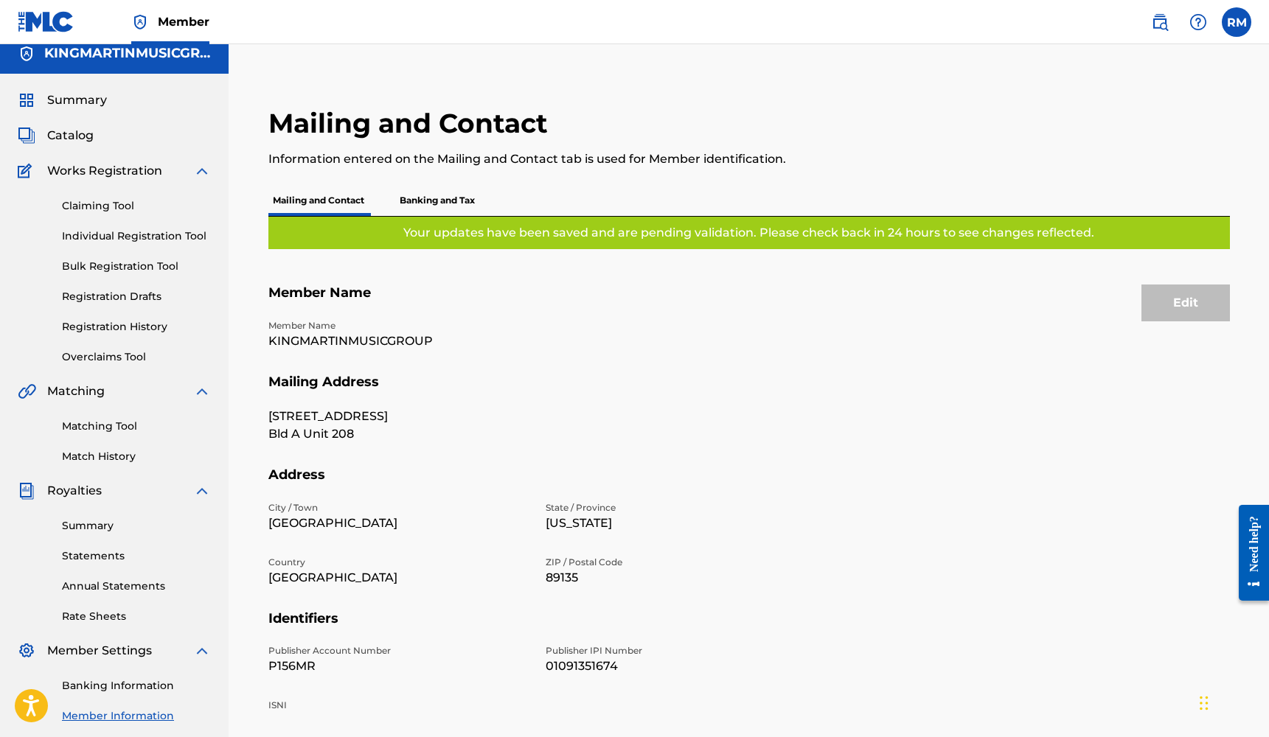
click at [100, 526] on link "Summary" at bounding box center [136, 525] width 149 height 15
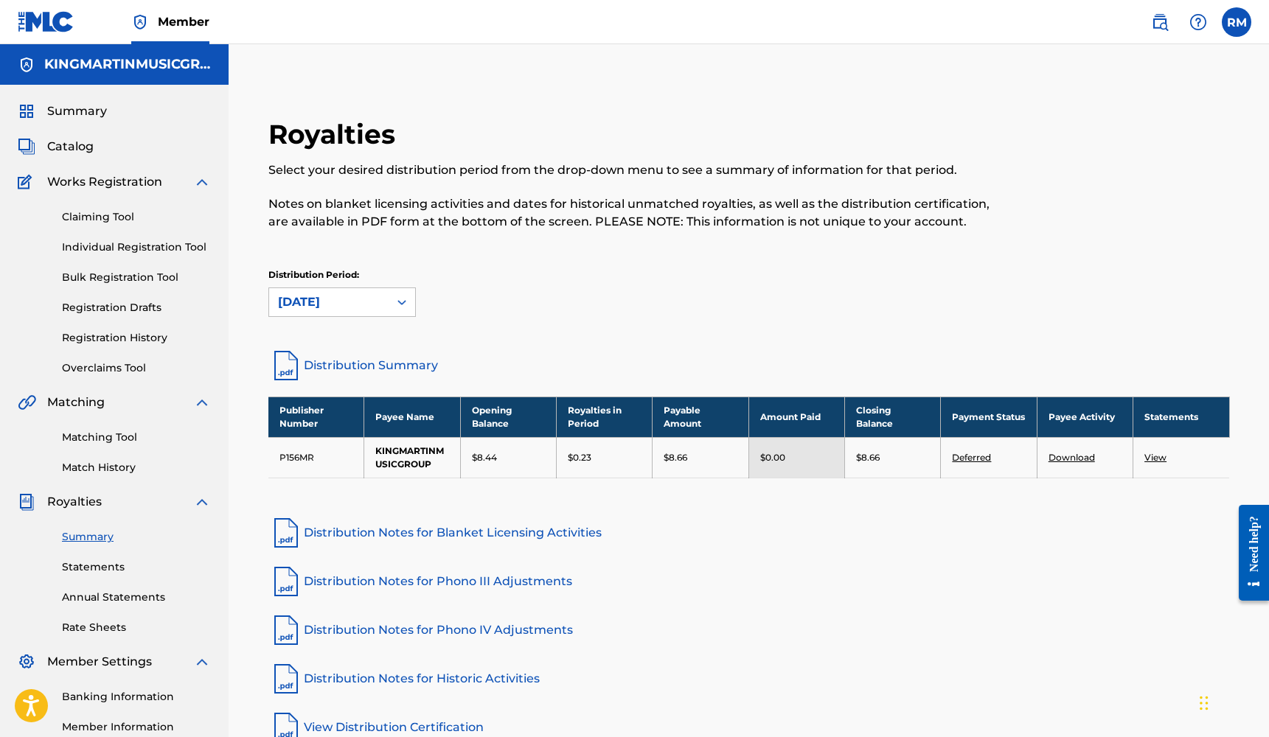
click at [85, 150] on span "Catalog" at bounding box center [70, 147] width 46 height 18
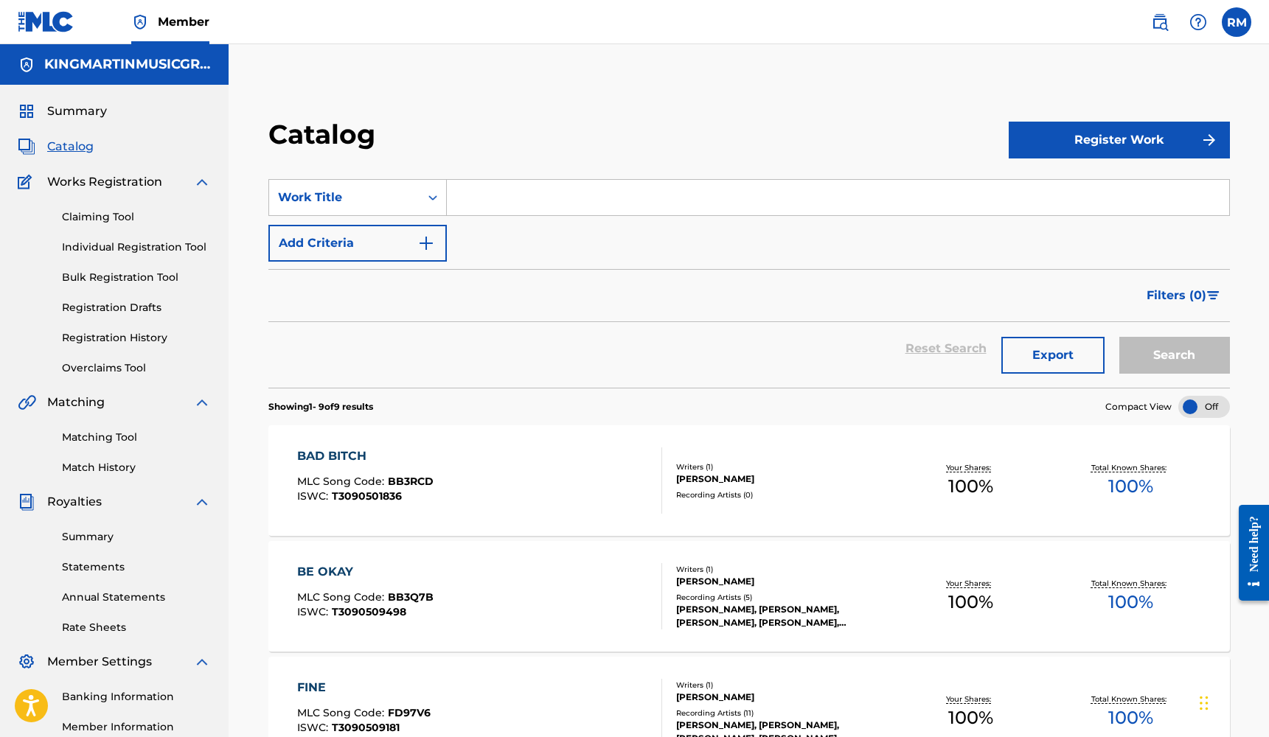
click at [145, 277] on link "Bulk Registration Tool" at bounding box center [136, 277] width 149 height 15
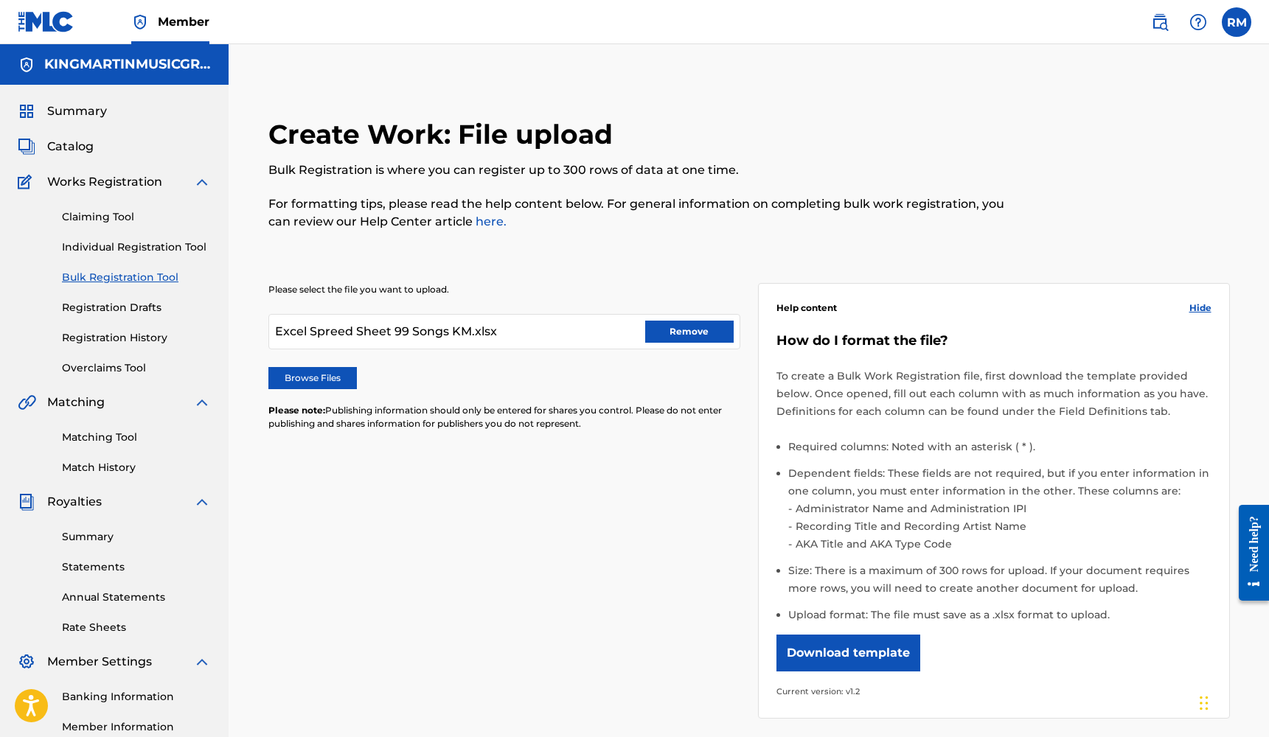
click at [826, 650] on button "Download template" at bounding box center [848, 653] width 144 height 37
